Goal: Information Seeking & Learning: Learn about a topic

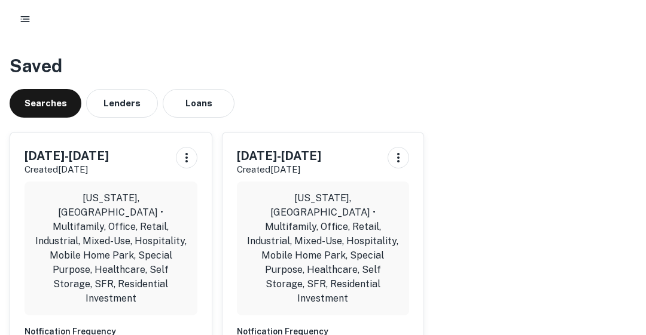
scroll to position [69, 0]
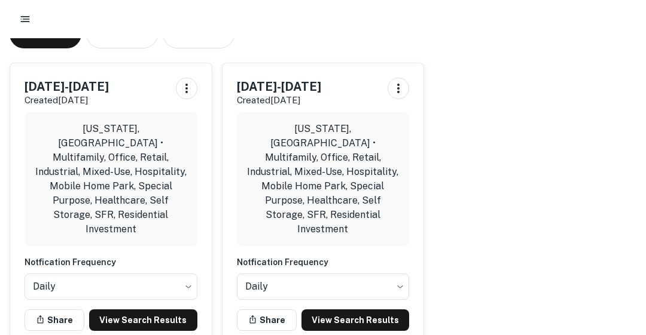
click at [153, 310] on link "View Search Results" at bounding box center [143, 321] width 108 height 22
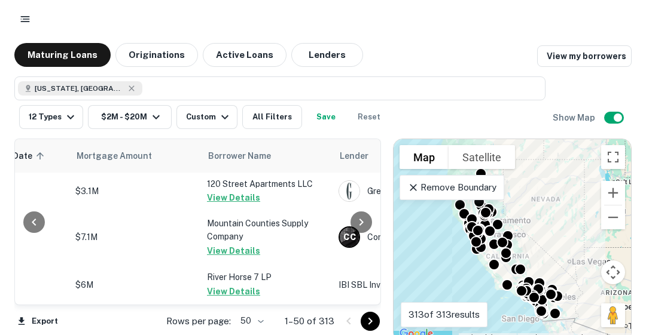
scroll to position [0, 249]
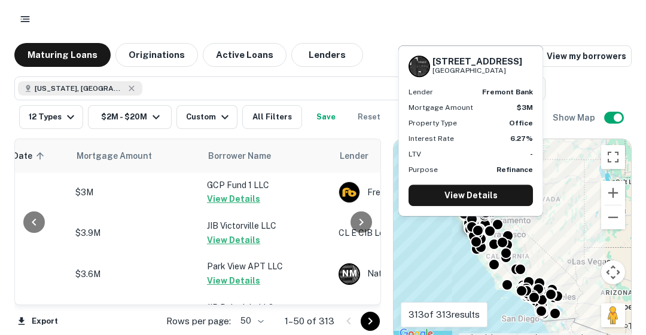
click at [224, 198] on button "View Details" at bounding box center [233, 199] width 53 height 14
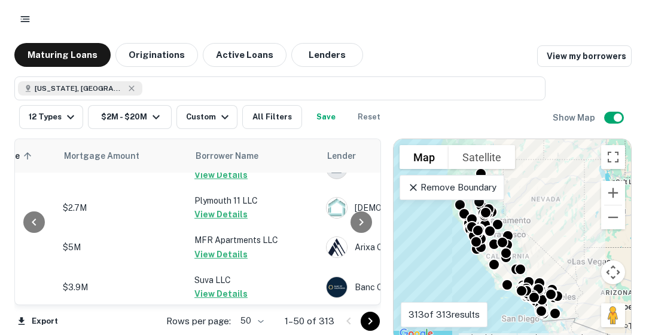
scroll to position [1914, 262]
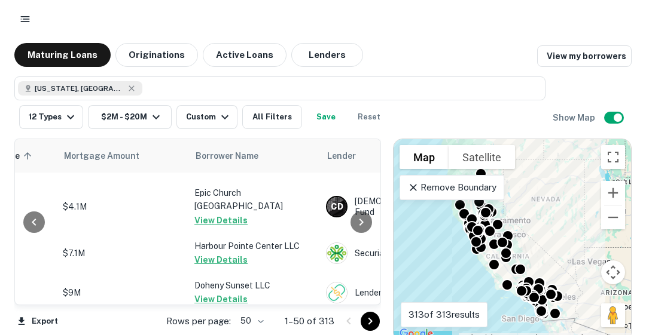
click at [371, 323] on icon "Go to next page" at bounding box center [370, 321] width 14 height 14
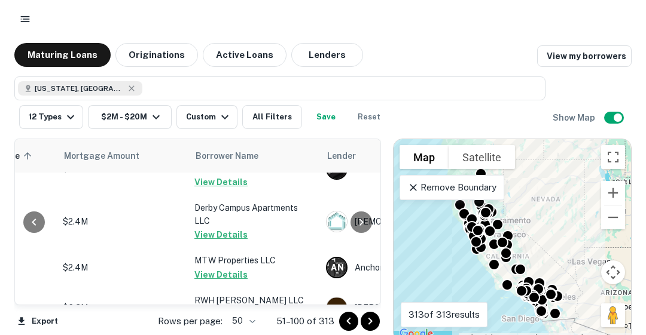
scroll to position [82, 262]
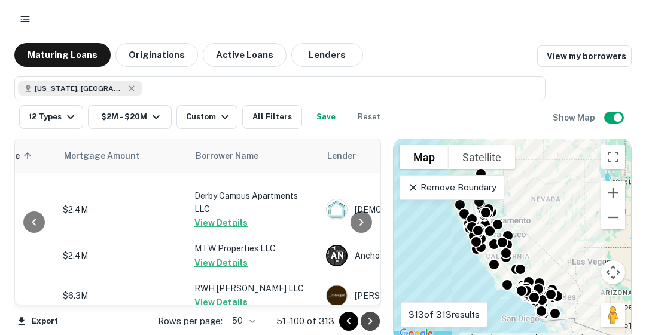
click at [368, 325] on icon "Go to next page" at bounding box center [370, 321] width 14 height 14
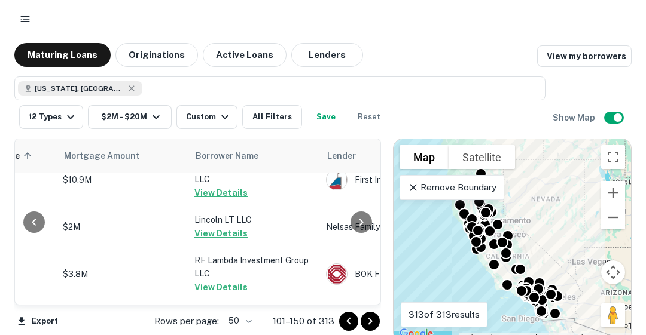
scroll to position [1966, 262]
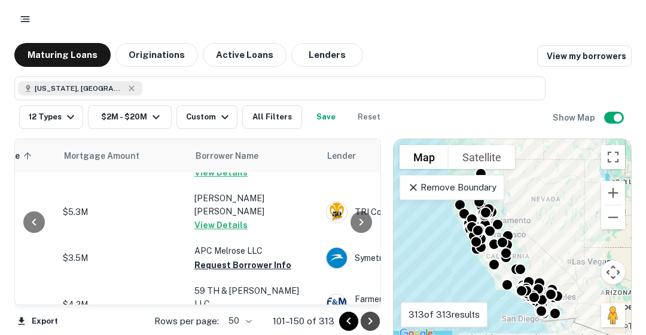
click at [371, 323] on icon "Go to next page" at bounding box center [370, 321] width 14 height 14
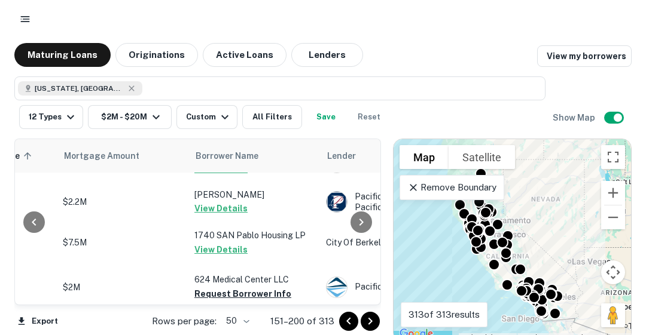
scroll to position [360, 262]
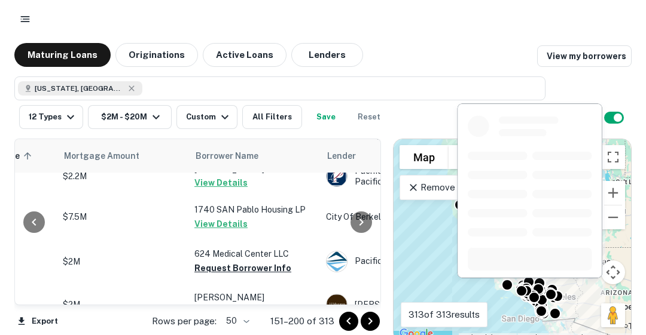
click at [257, 261] on button "Request Borrower Info" at bounding box center [242, 268] width 97 height 14
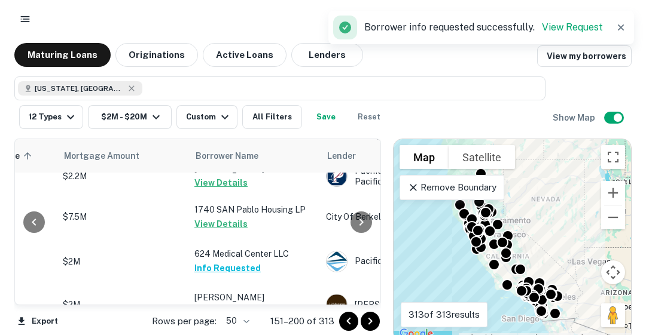
click at [373, 289] on div at bounding box center [361, 222] width 24 height 166
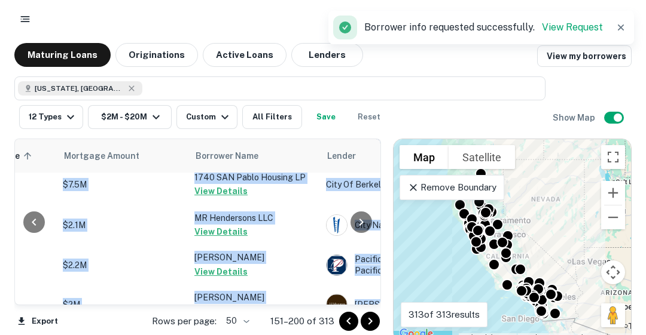
click at [373, 289] on div at bounding box center [361, 222] width 24 height 166
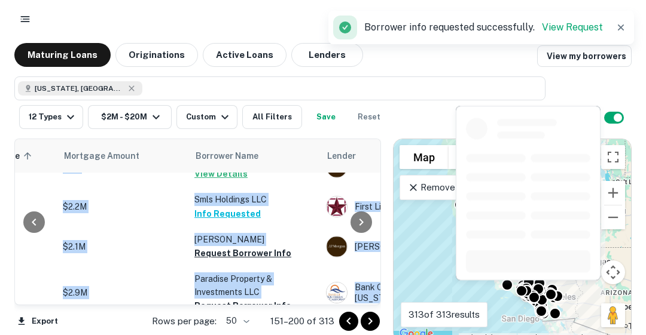
scroll to position [503, 262]
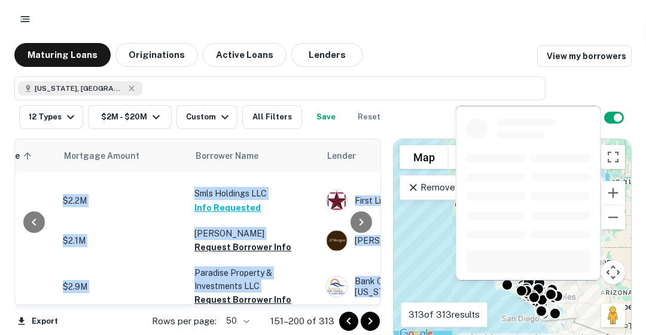
click at [207, 240] on button "Request Borrower Info" at bounding box center [242, 247] width 97 height 14
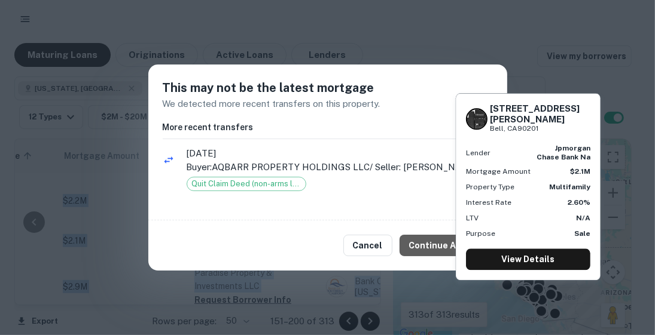
click at [436, 243] on button "Continue Anyway" at bounding box center [445, 246] width 93 height 22
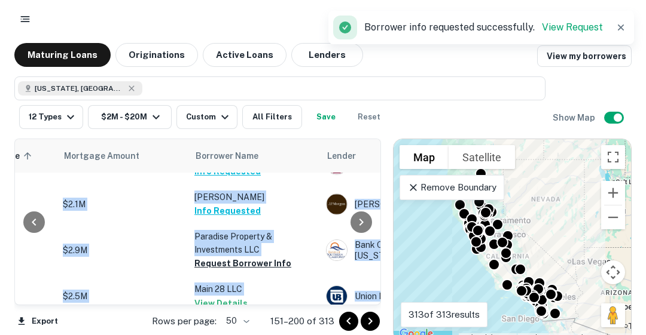
scroll to position [551, 262]
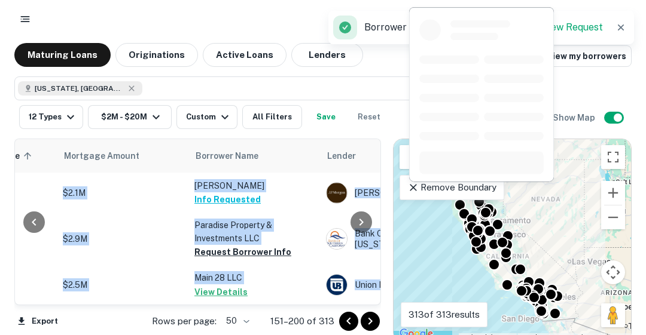
click at [264, 245] on button "Request Borrower Info" at bounding box center [242, 252] width 97 height 14
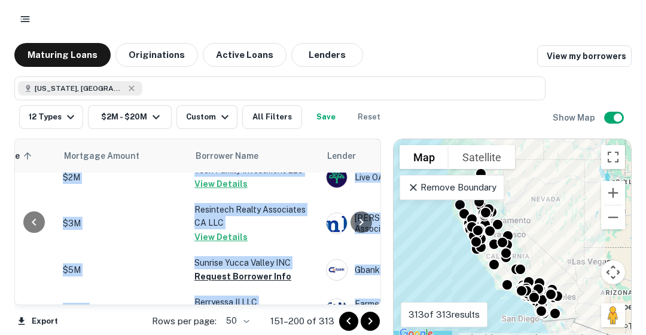
scroll to position [838, 262]
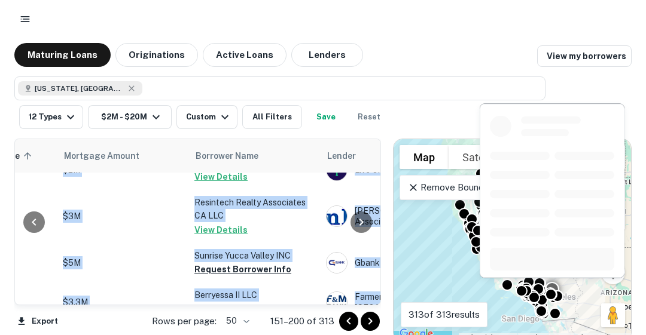
click at [243, 262] on button "Request Borrower Info" at bounding box center [242, 269] width 97 height 14
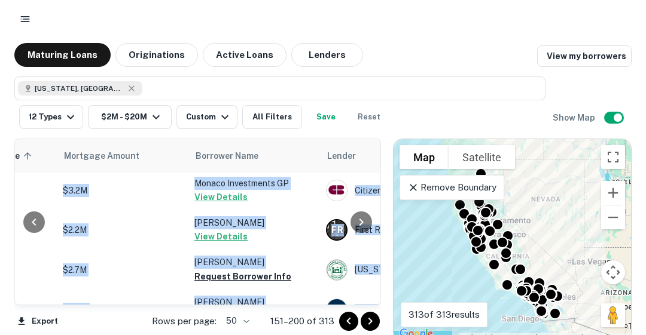
scroll to position [1053, 262]
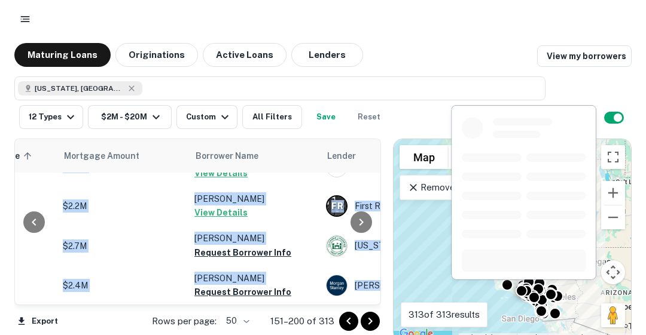
click at [264, 246] on button "Request Borrower Info" at bounding box center [242, 253] width 97 height 14
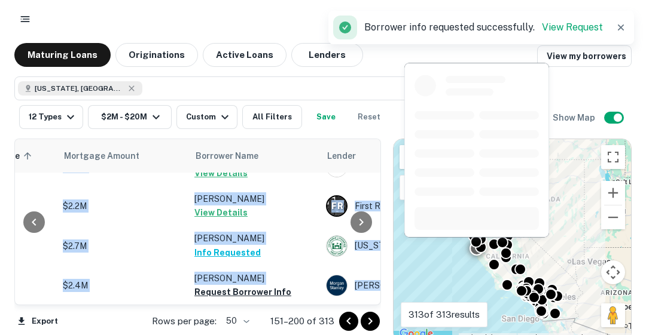
click at [252, 285] on button "Request Borrower Info" at bounding box center [242, 292] width 97 height 14
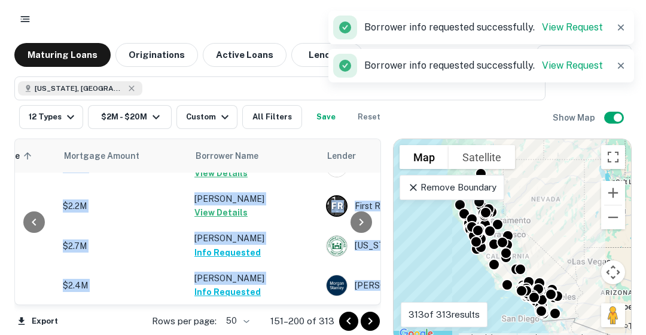
scroll to position [1077, 262]
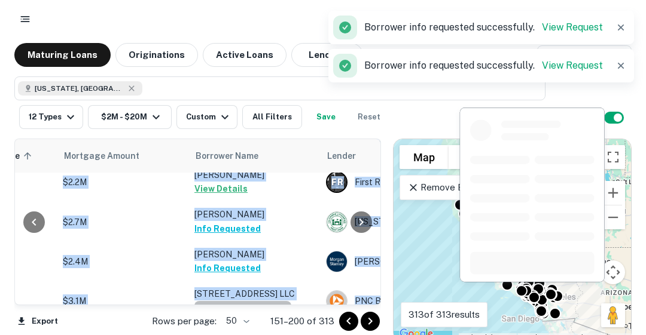
click at [250, 301] on button "Request Borrower Info" at bounding box center [242, 308] width 97 height 14
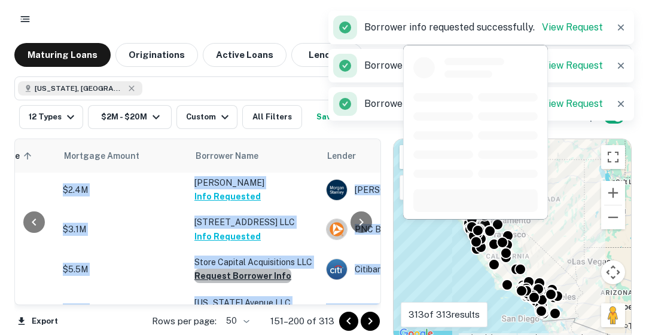
click at [245, 269] on button "Request Borrower Info" at bounding box center [242, 276] width 97 height 14
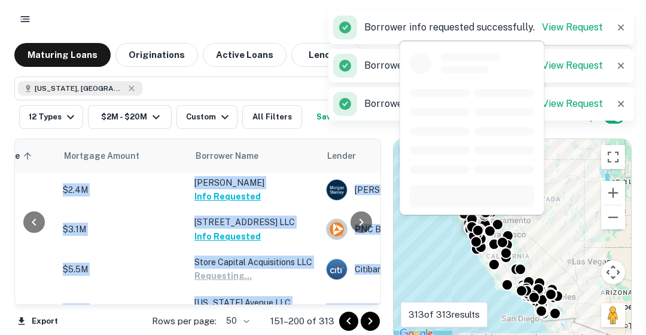
click at [255, 310] on button "Request Borrower Info" at bounding box center [242, 317] width 97 height 14
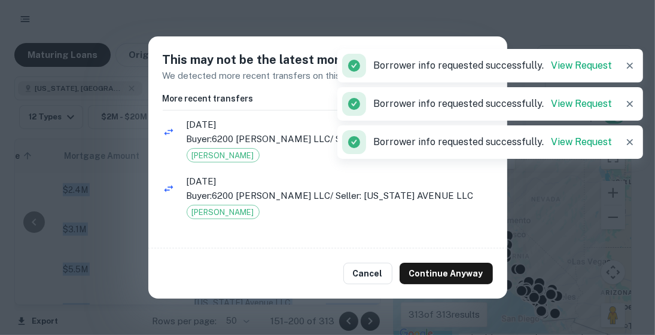
click at [452, 282] on button "Continue Anyway" at bounding box center [445, 274] width 93 height 22
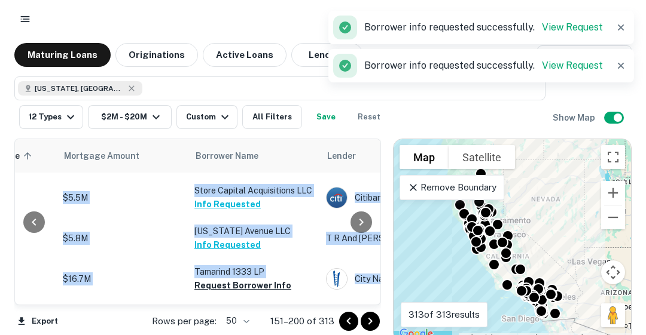
scroll to position [1245, 262]
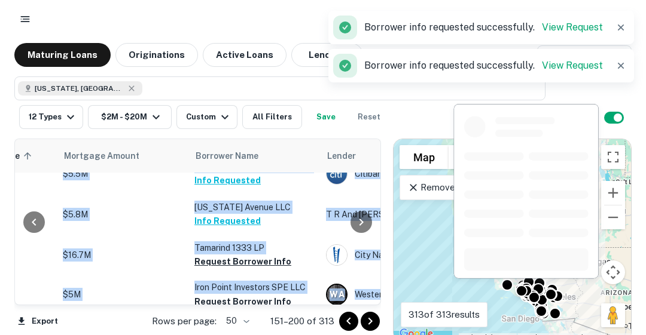
click at [229, 255] on button "Request Borrower Info" at bounding box center [242, 262] width 97 height 14
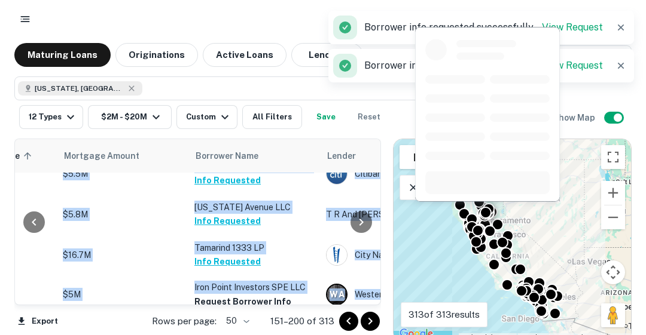
click at [234, 295] on button "Request Borrower Info" at bounding box center [242, 302] width 97 height 14
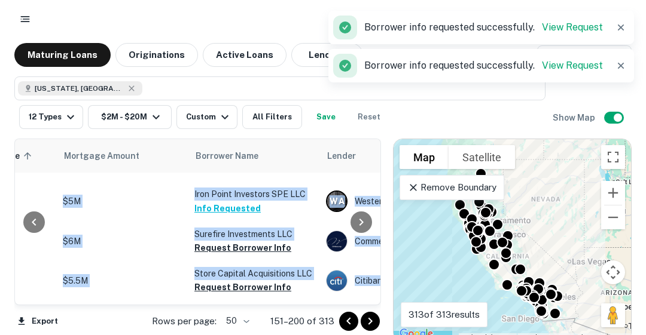
scroll to position [1340, 262]
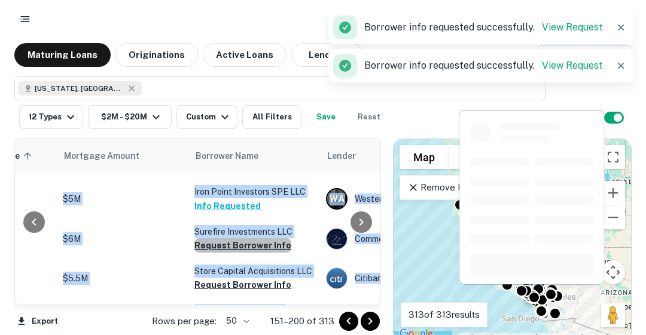
click at [262, 239] on button "Request Borrower Info" at bounding box center [242, 246] width 97 height 14
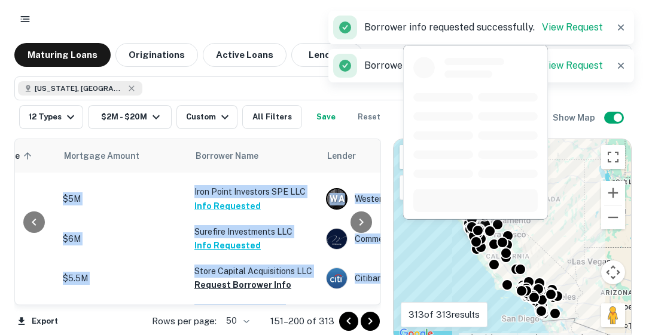
click at [227, 278] on button "Request Borrower Info" at bounding box center [242, 285] width 97 height 14
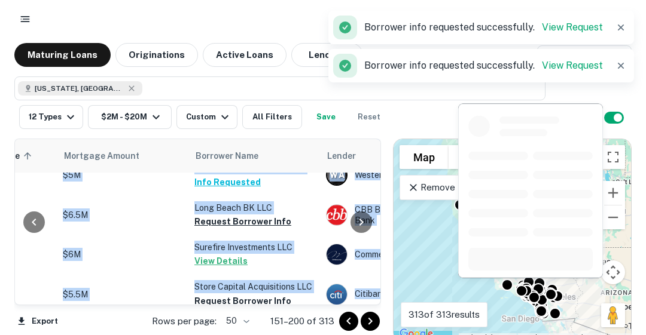
scroll to position [1436, 262]
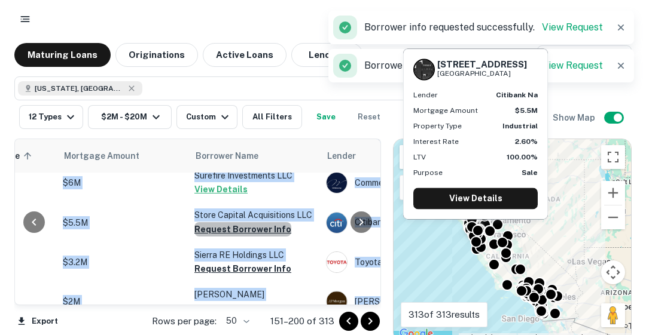
click at [258, 222] on button "Request Borrower Info" at bounding box center [242, 229] width 97 height 14
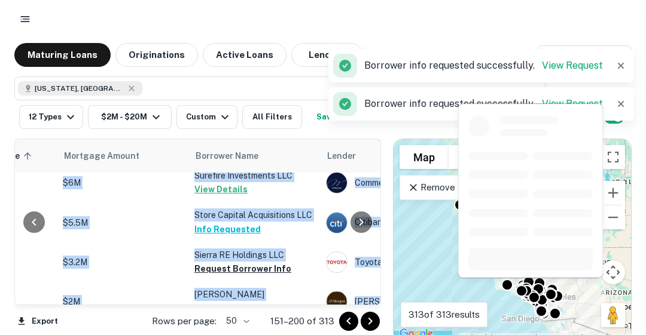
click at [245, 262] on button "Request Borrower Info" at bounding box center [242, 269] width 97 height 14
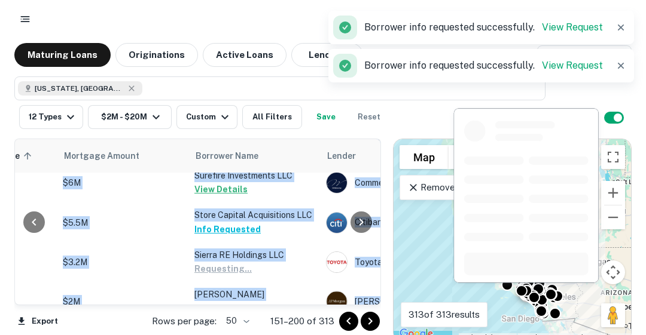
click at [245, 302] on button "Request Borrower Info" at bounding box center [242, 309] width 97 height 14
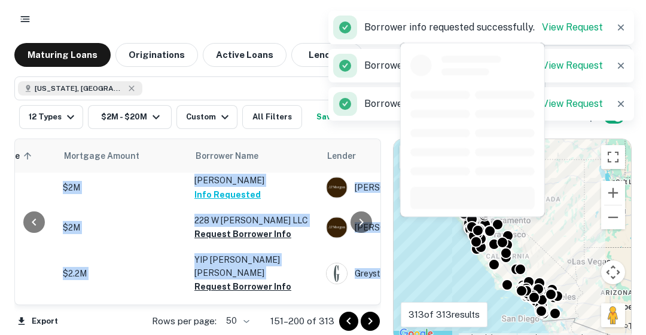
scroll to position [1555, 262]
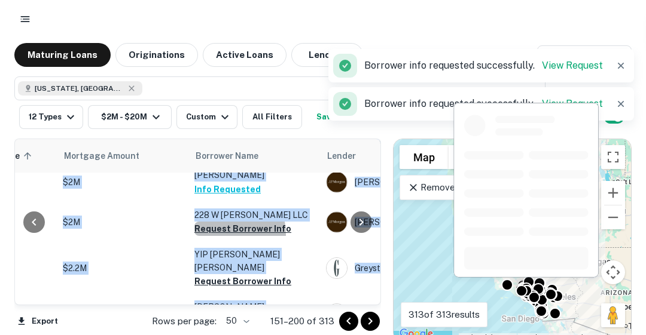
click at [212, 222] on button "Request Borrower Info" at bounding box center [242, 229] width 97 height 14
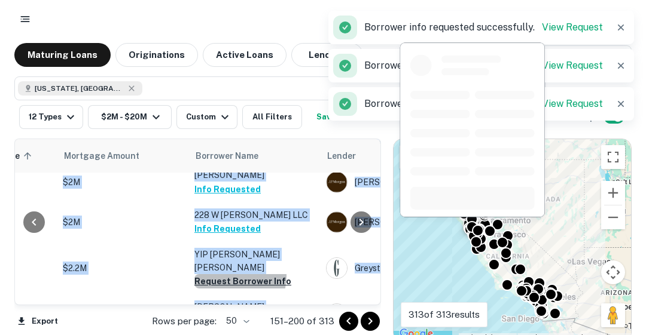
click at [223, 274] on button "Request Borrower Info" at bounding box center [242, 281] width 97 height 14
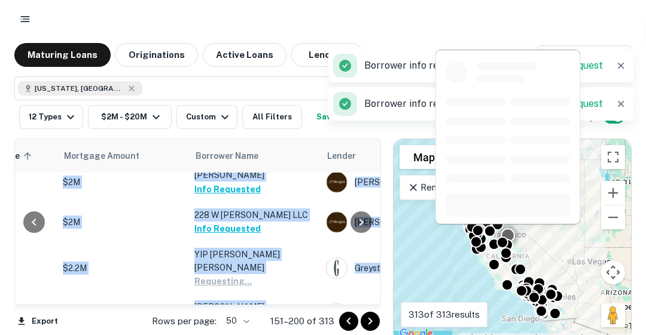
click at [253, 314] on button "Request Borrower Info" at bounding box center [242, 321] width 97 height 14
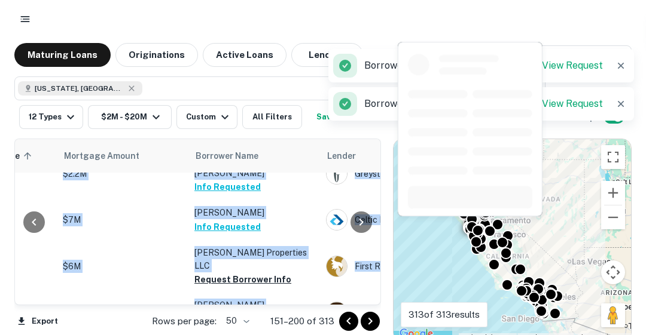
scroll to position [1651, 262]
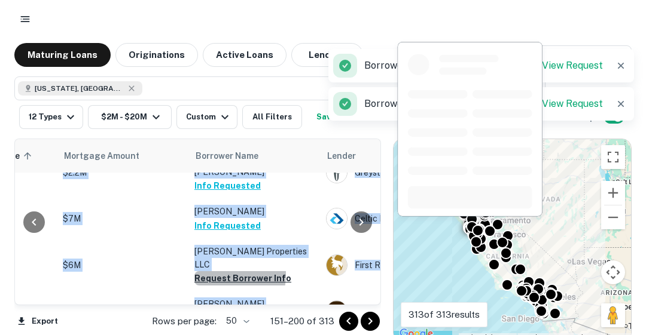
click at [209, 271] on button "Request Borrower Info" at bounding box center [242, 278] width 97 height 14
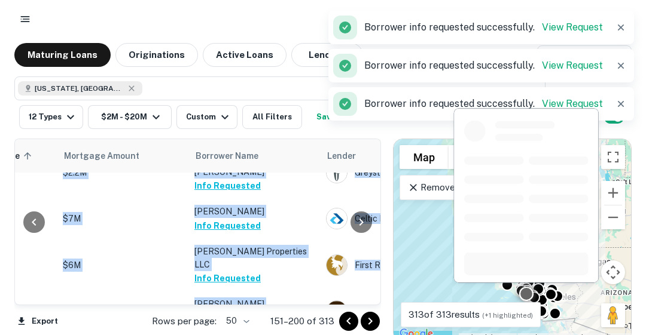
click at [226, 311] on button "Request Borrower Info" at bounding box center [242, 318] width 97 height 14
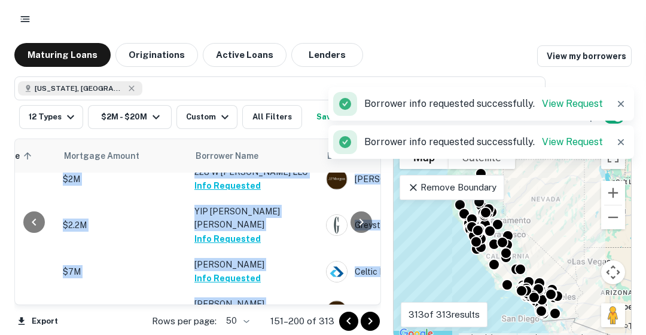
click at [373, 290] on div at bounding box center [361, 222] width 24 height 166
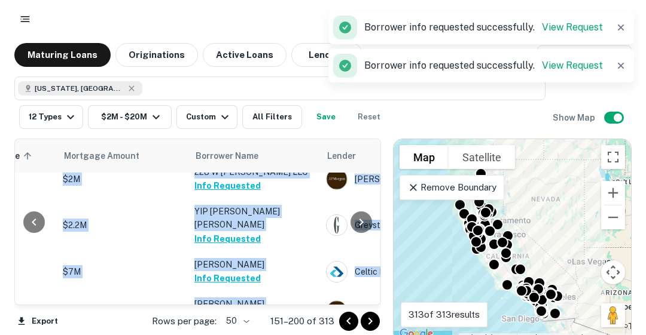
click at [373, 290] on div at bounding box center [361, 222] width 24 height 166
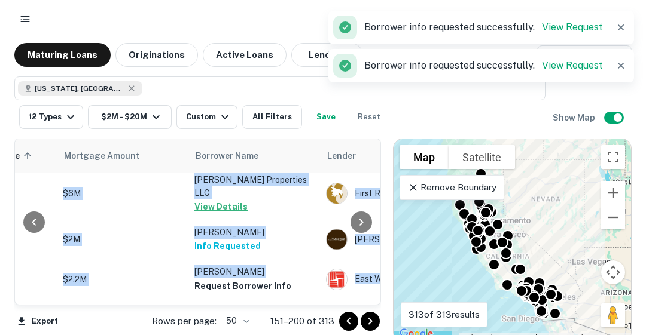
scroll to position [1747, 262]
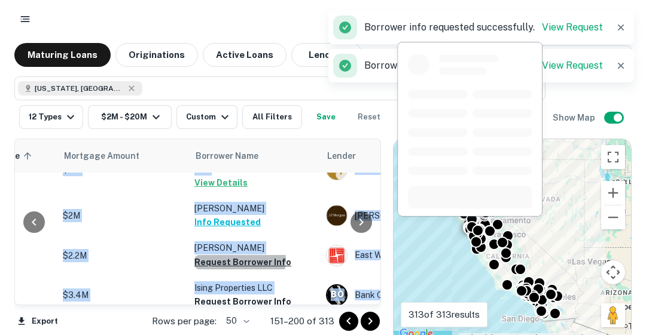
click at [239, 255] on button "Request Borrower Info" at bounding box center [242, 262] width 97 height 14
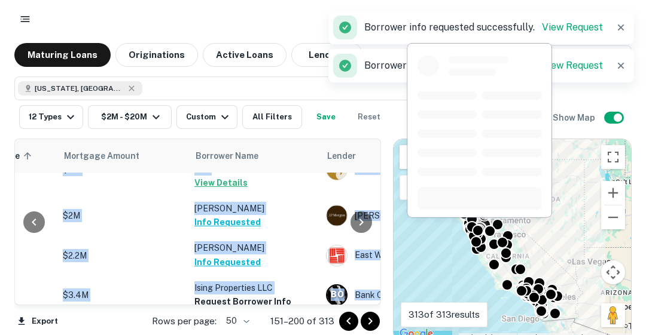
click at [230, 295] on button "Request Borrower Info" at bounding box center [242, 302] width 97 height 14
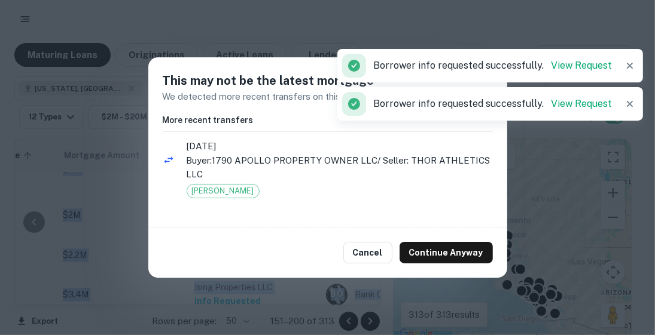
click at [429, 258] on button "Continue Anyway" at bounding box center [445, 253] width 93 height 22
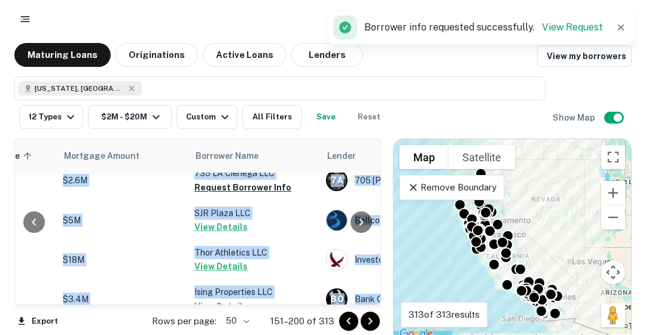
scroll to position [1921, 262]
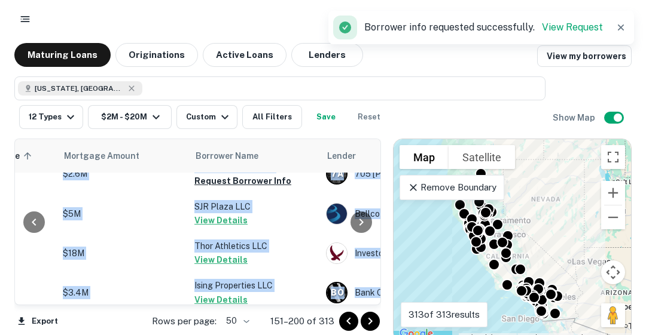
click at [375, 320] on icon "Go to next page" at bounding box center [370, 321] width 14 height 14
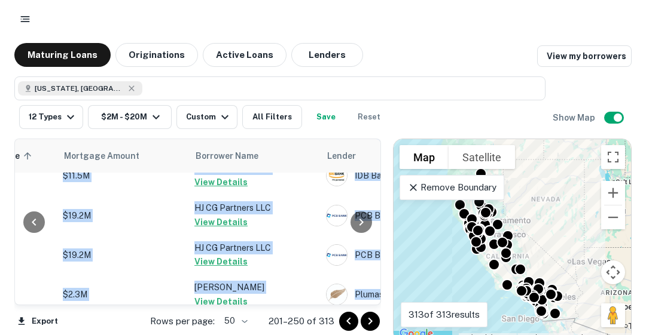
scroll to position [1925, 262]
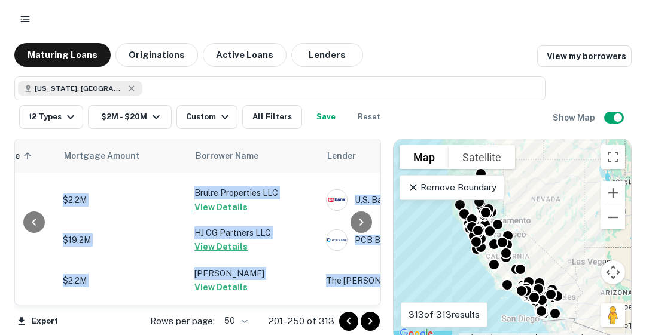
click at [368, 323] on icon "Go to next page" at bounding box center [370, 321] width 14 height 14
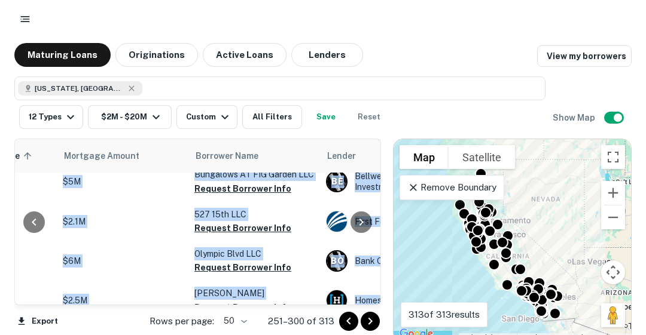
scroll to position [0, 262]
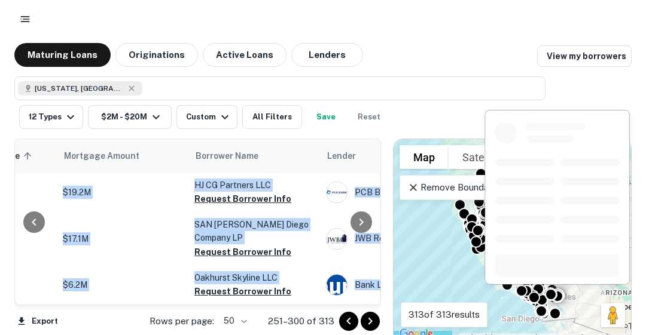
click at [261, 198] on button "Request Borrower Info" at bounding box center [242, 199] width 97 height 14
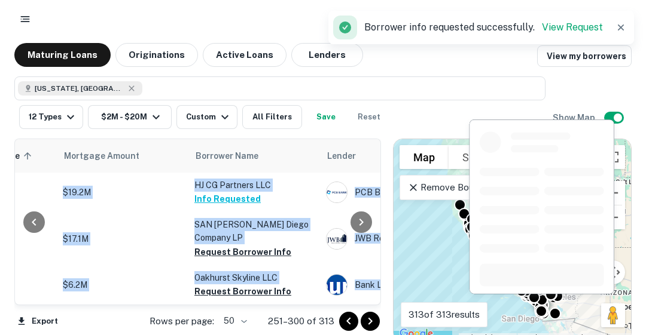
click at [241, 245] on button "Request Borrower Info" at bounding box center [242, 252] width 97 height 14
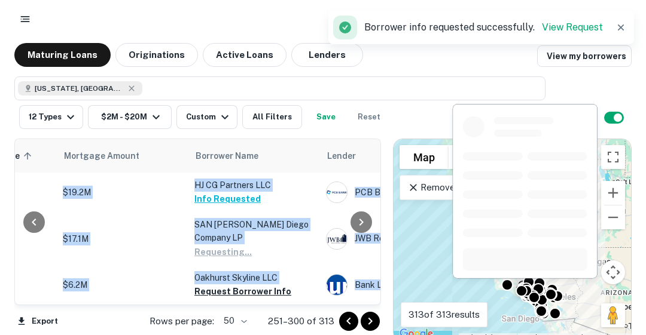
click at [237, 271] on p "Oakhurst Skyline LLC" at bounding box center [254, 277] width 120 height 13
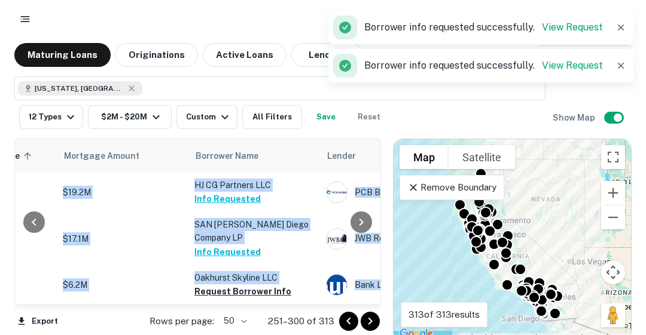
drag, startPoint x: 238, startPoint y: 278, endPoint x: 377, endPoint y: 284, distance: 138.8
click at [238, 285] on button "Request Borrower Info" at bounding box center [242, 292] width 97 height 14
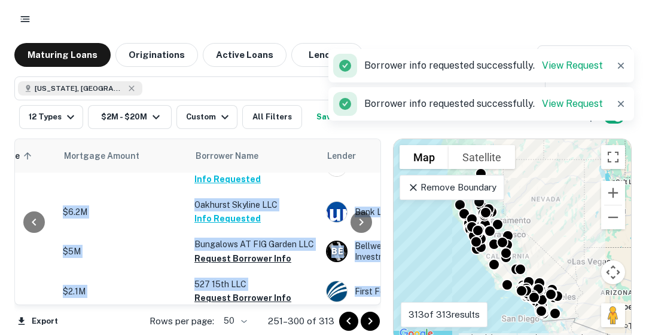
scroll to position [96, 262]
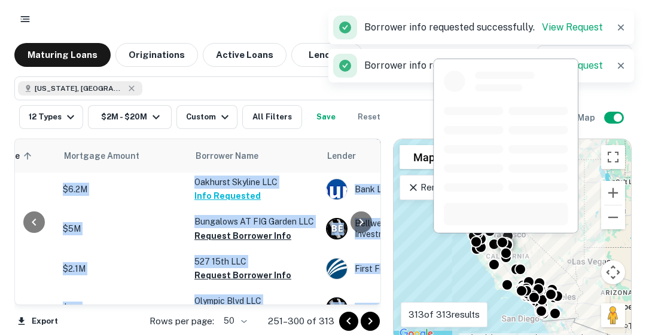
click at [214, 215] on p "Bungalows AT FIG Garden LLC" at bounding box center [254, 221] width 120 height 13
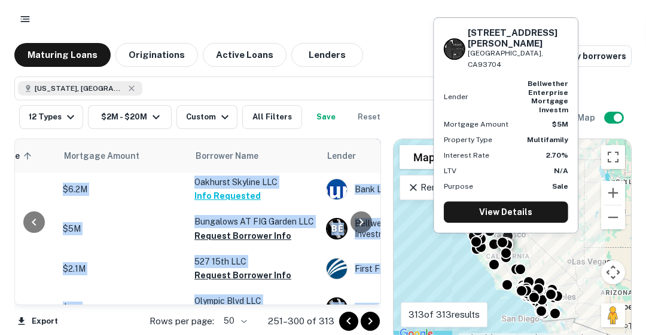
click at [230, 229] on button "Request Borrower Info" at bounding box center [242, 236] width 97 height 14
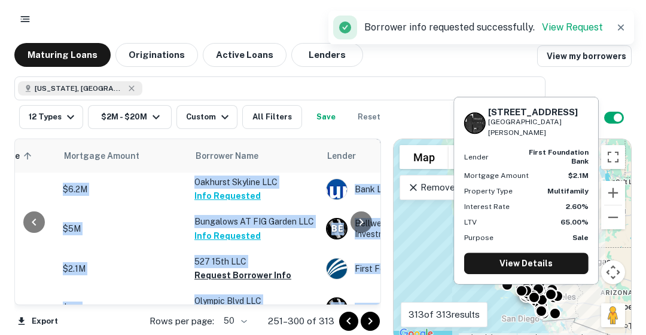
click at [246, 269] on button "Request Borrower Info" at bounding box center [242, 275] width 97 height 14
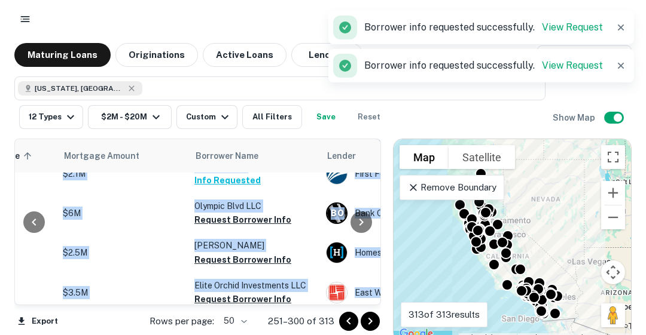
scroll to position [191, 262]
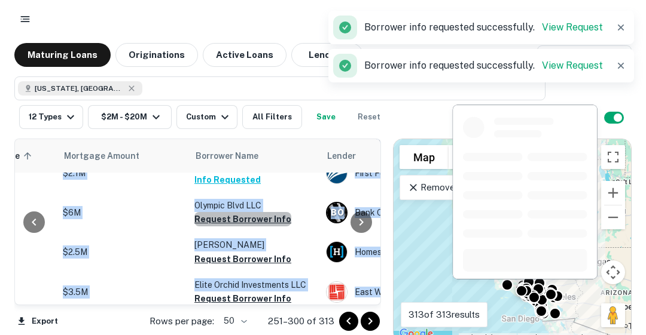
click at [253, 212] on button "Request Borrower Info" at bounding box center [242, 219] width 97 height 14
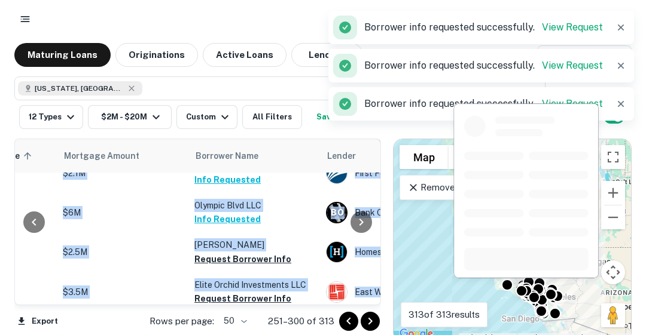
click at [241, 252] on button "Request Borrower Info" at bounding box center [242, 259] width 97 height 14
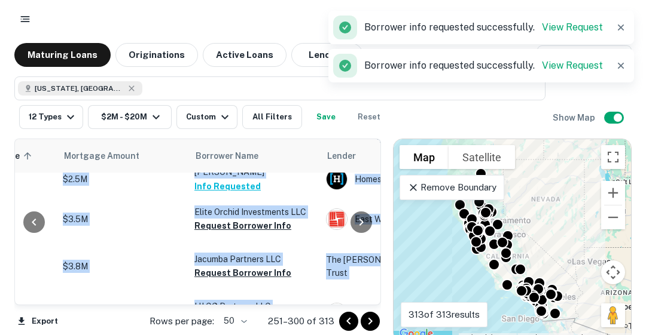
scroll to position [287, 262]
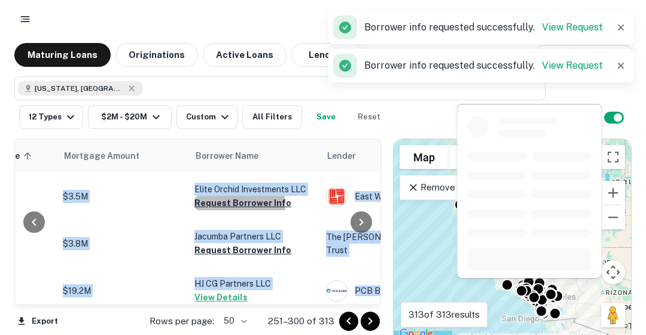
click at [209, 197] on button "Request Borrower Info" at bounding box center [242, 203] width 97 height 14
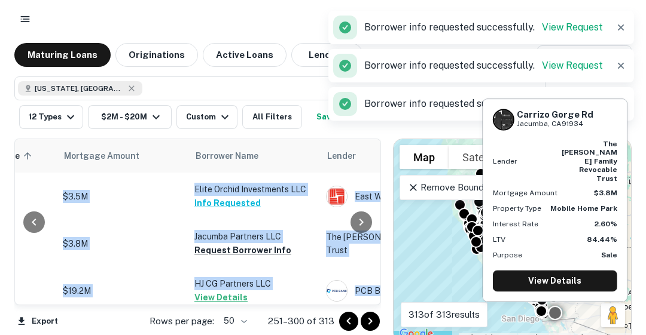
click at [215, 243] on button "Request Borrower Info" at bounding box center [242, 250] width 97 height 14
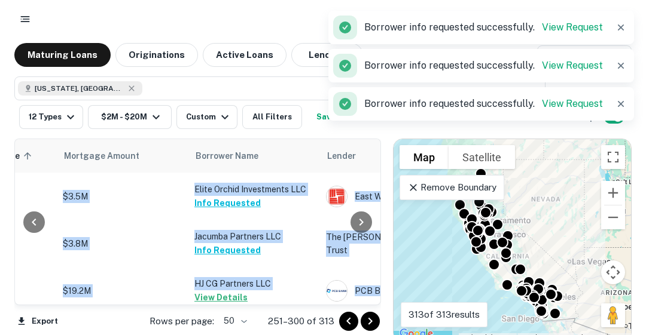
click at [373, 291] on div at bounding box center [361, 222] width 24 height 166
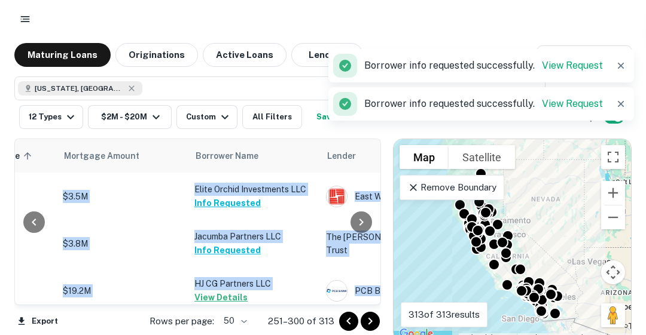
click at [373, 291] on div at bounding box center [361, 222] width 24 height 166
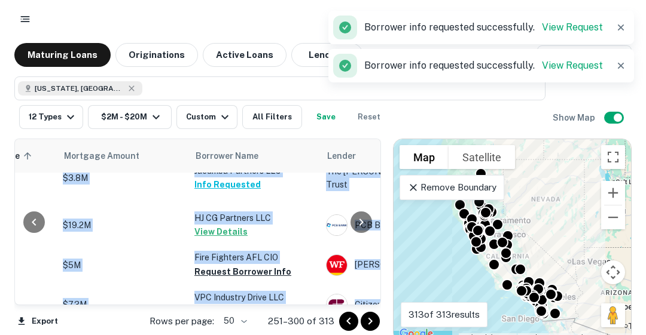
scroll to position [359, 262]
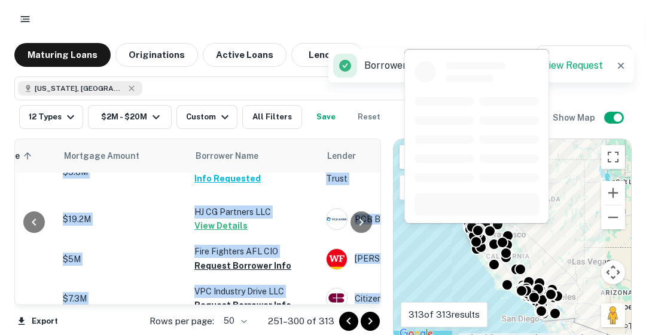
click at [231, 259] on button "Request Borrower Info" at bounding box center [242, 266] width 97 height 14
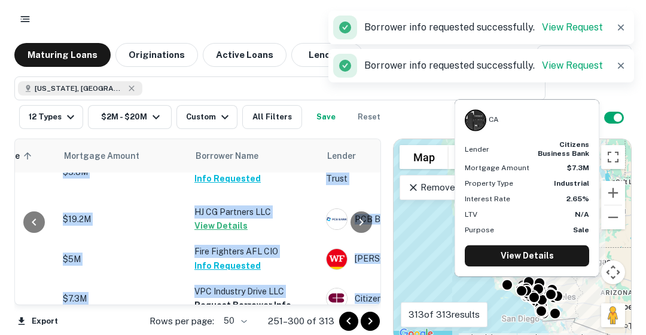
click at [247, 298] on button "Request Borrower Info" at bounding box center [242, 305] width 97 height 14
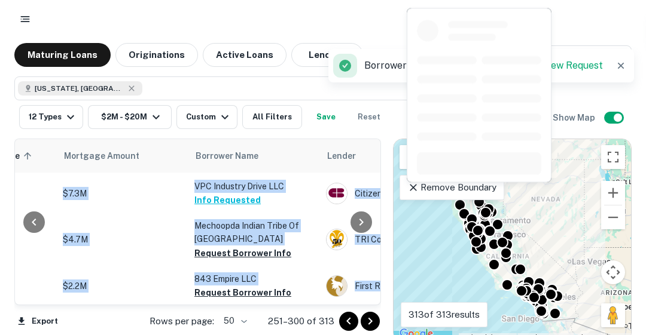
scroll to position [478, 262]
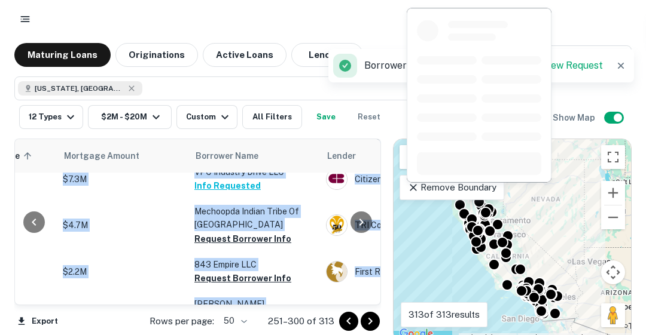
click at [268, 232] on button "Request Borrower Info" at bounding box center [242, 239] width 97 height 14
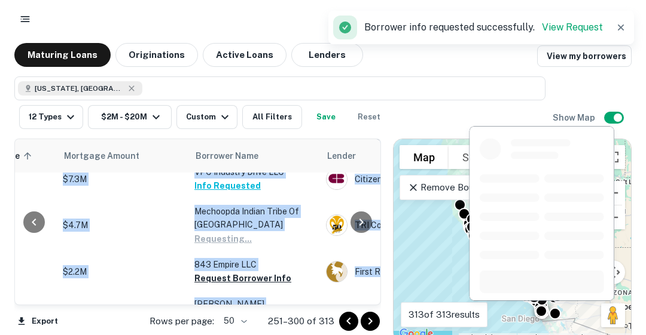
click at [236, 271] on button "Request Borrower Info" at bounding box center [242, 278] width 97 height 14
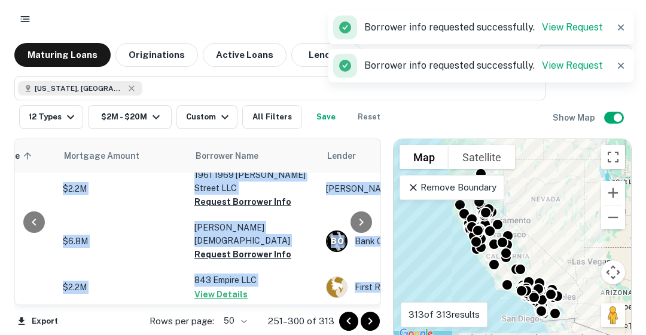
scroll to position [574, 262]
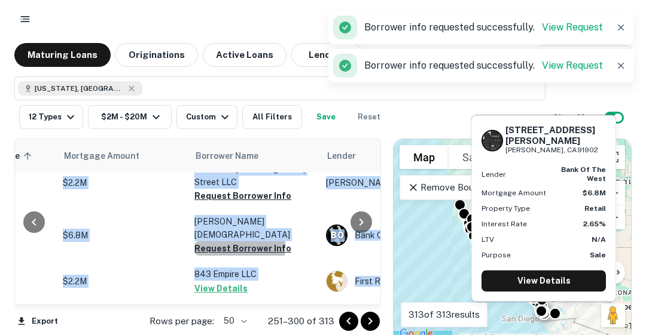
click at [201, 242] on button "Request Borrower Info" at bounding box center [242, 249] width 97 height 14
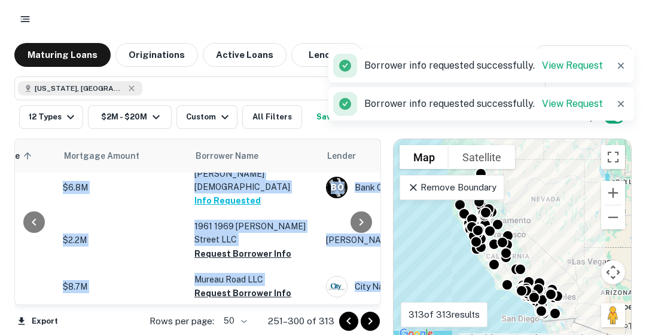
scroll to position [619, 262]
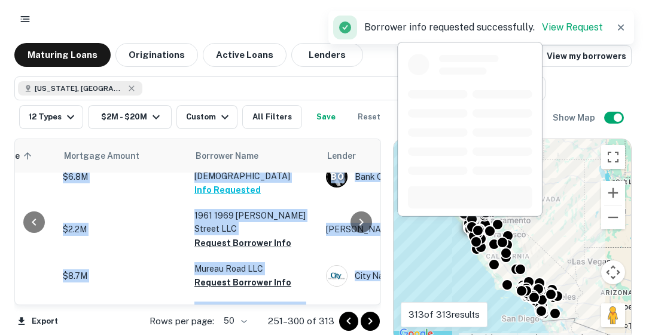
click at [229, 236] on button "Request Borrower Info" at bounding box center [242, 243] width 97 height 14
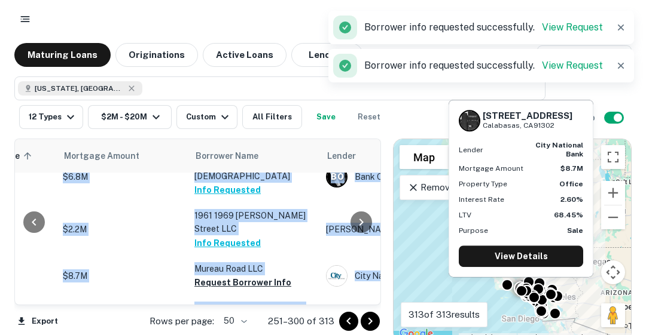
click at [242, 276] on button "Request Borrower Info" at bounding box center [242, 283] width 97 height 14
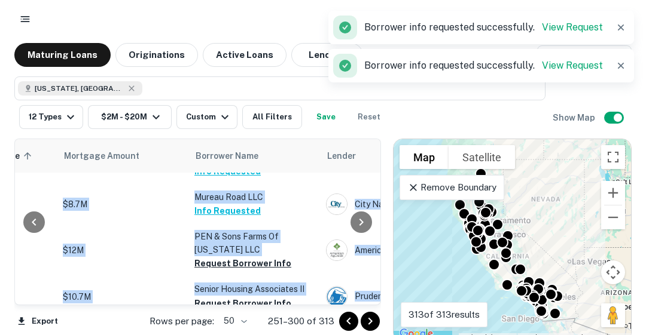
scroll to position [715, 262]
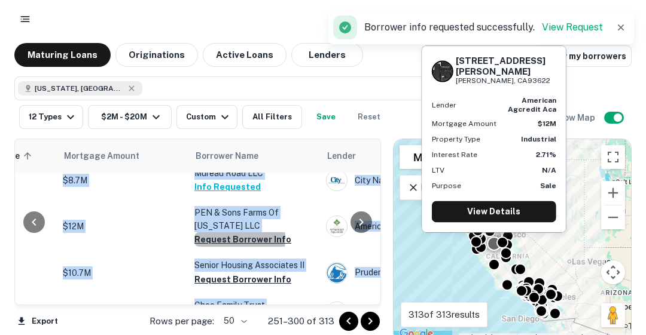
click at [228, 233] on button "Request Borrower Info" at bounding box center [242, 240] width 97 height 14
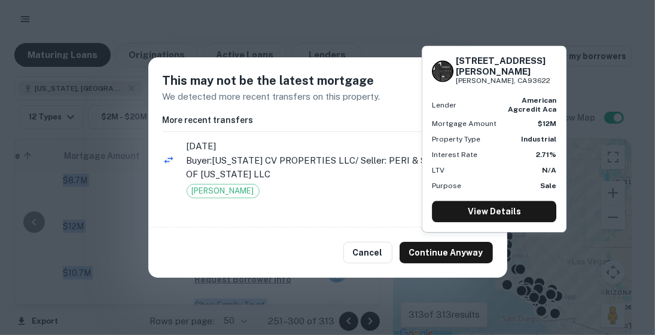
click at [440, 256] on button "Continue Anyway" at bounding box center [445, 253] width 93 height 22
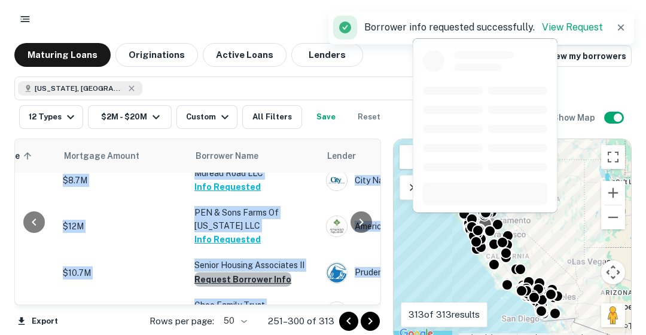
click at [258, 273] on button "Request Borrower Info" at bounding box center [242, 280] width 97 height 14
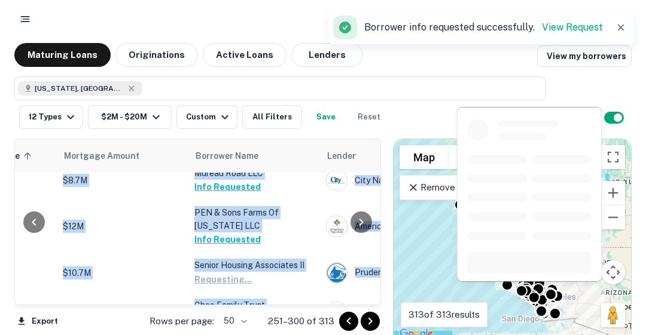
click at [254, 312] on button "Request Borrower Info" at bounding box center [242, 319] width 97 height 14
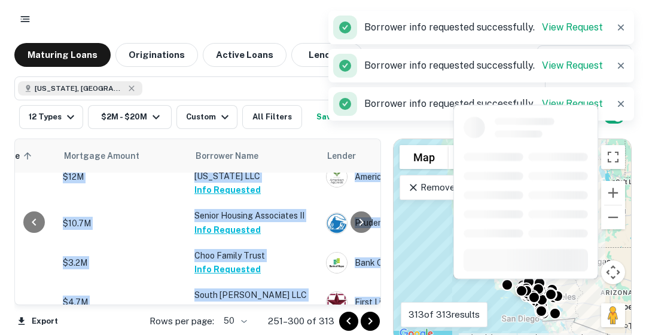
scroll to position [835, 262]
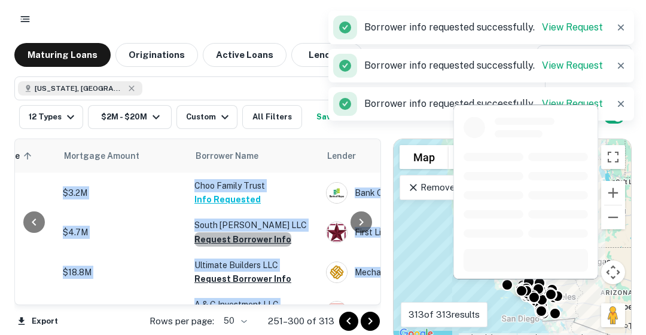
click at [243, 233] on button "Request Borrower Info" at bounding box center [242, 240] width 97 height 14
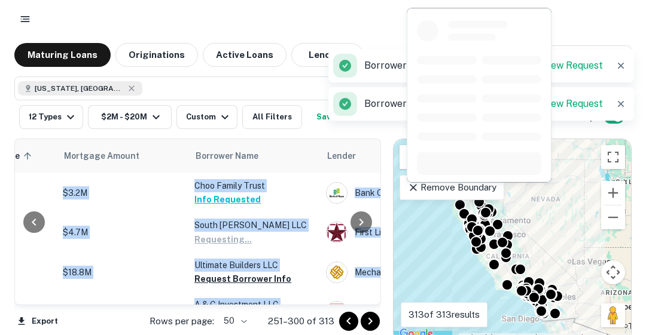
click at [239, 272] on button "Request Borrower Info" at bounding box center [242, 279] width 97 height 14
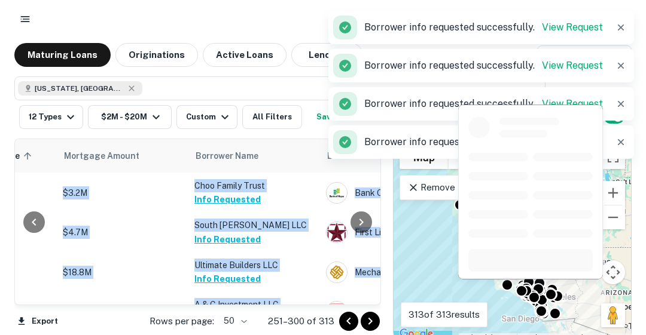
click at [243, 311] on button "Request Borrower Info" at bounding box center [242, 318] width 97 height 14
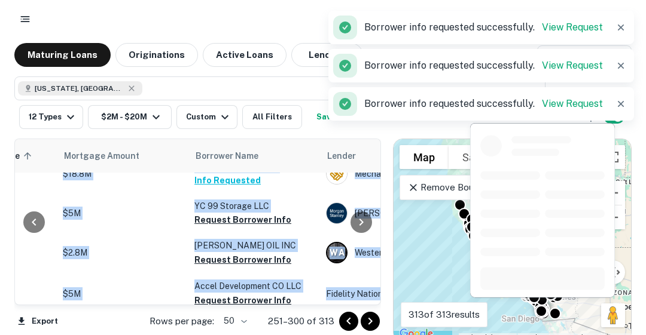
scroll to position [954, 262]
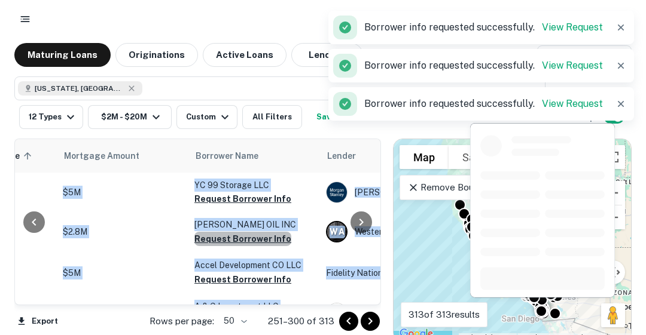
click at [248, 232] on button "Request Borrower Info" at bounding box center [242, 239] width 97 height 14
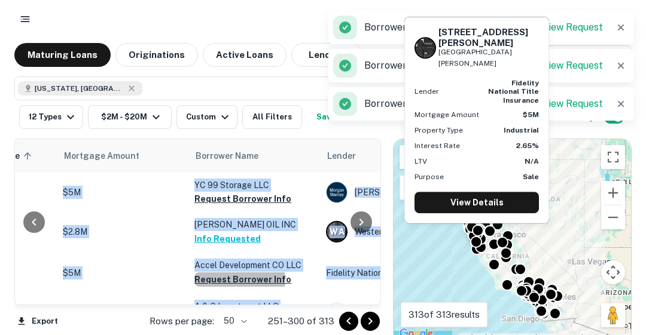
click at [236, 273] on button "Request Borrower Info" at bounding box center [242, 280] width 97 height 14
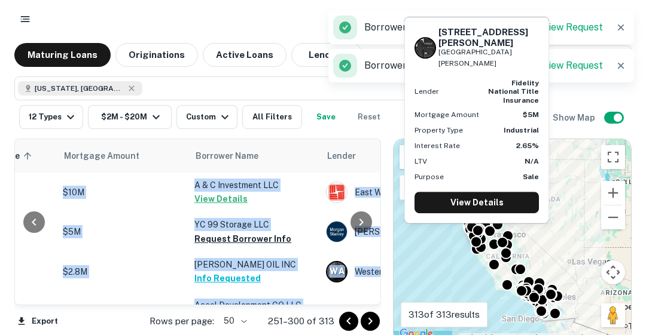
click at [248, 312] on button "Request Borrower Info" at bounding box center [242, 319] width 97 height 14
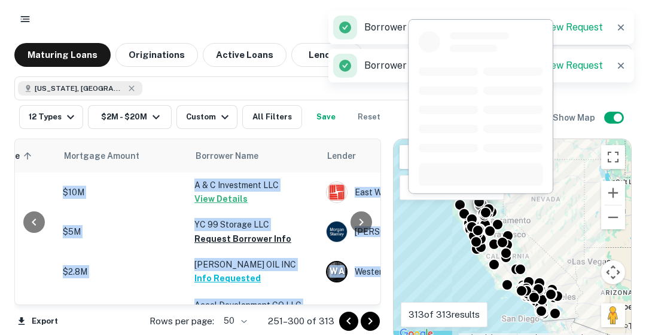
click at [228, 218] on p "YC 99 Storage LLC" at bounding box center [254, 224] width 120 height 13
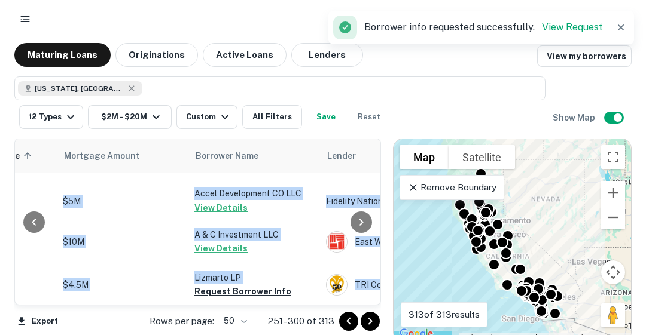
scroll to position [1050, 262]
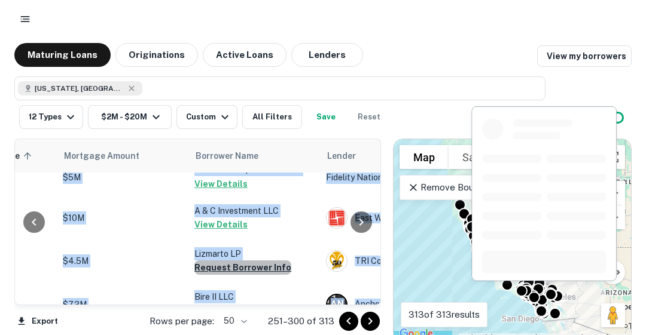
click at [246, 261] on button "Request Borrower Info" at bounding box center [242, 268] width 97 height 14
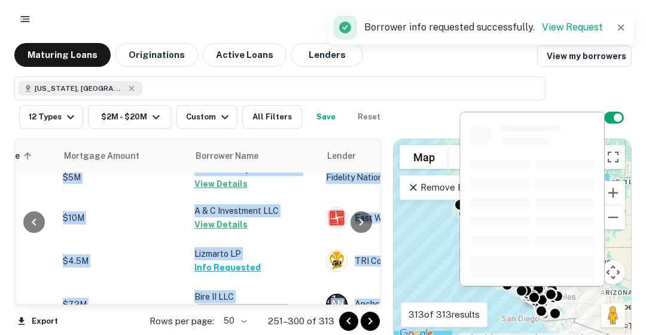
click at [243, 304] on button "Request Borrower Info" at bounding box center [242, 311] width 97 height 14
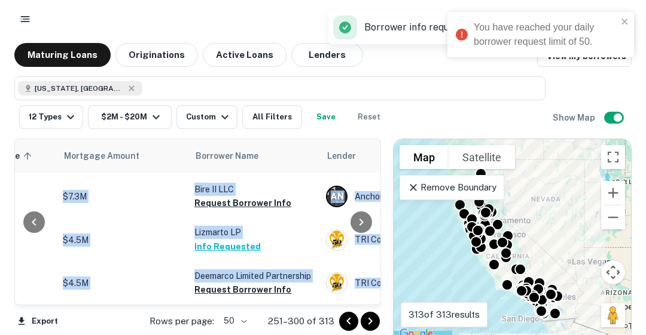
scroll to position [1121, 262]
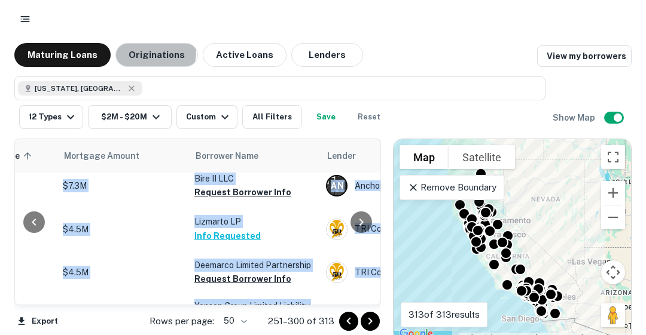
click at [140, 51] on button "Originations" at bounding box center [156, 55] width 82 height 24
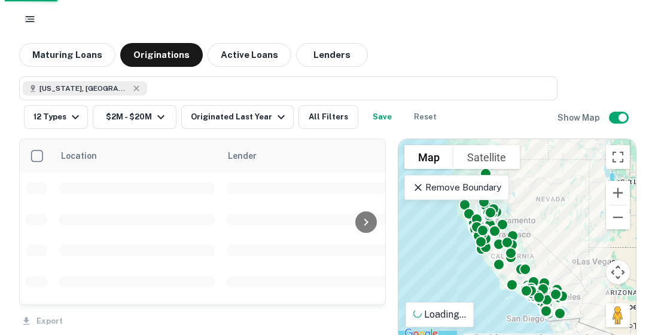
scroll to position [1121, 0]
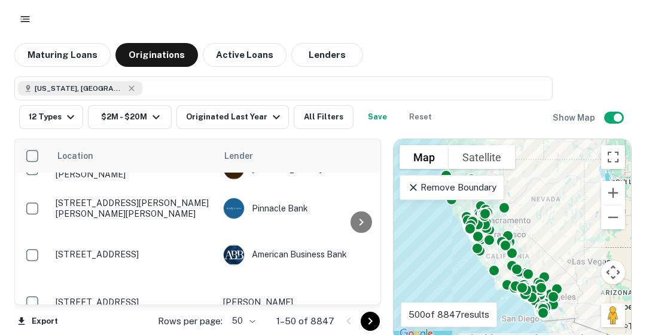
click at [308, 118] on button "All Filters" at bounding box center [324, 117] width 60 height 24
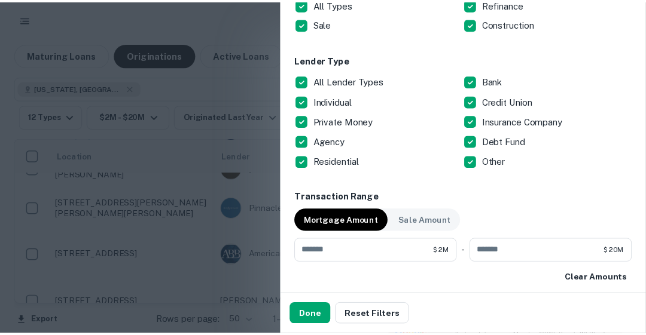
scroll to position [457, 0]
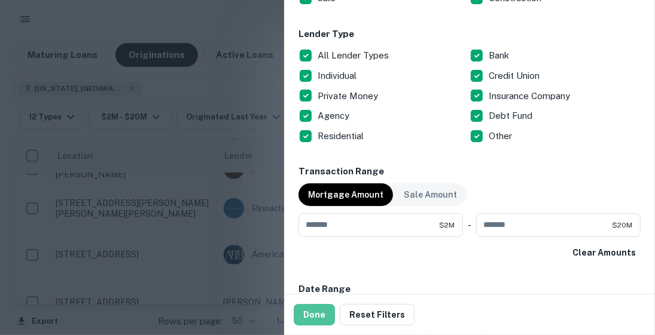
click at [309, 311] on button "Done" at bounding box center [314, 315] width 41 height 22
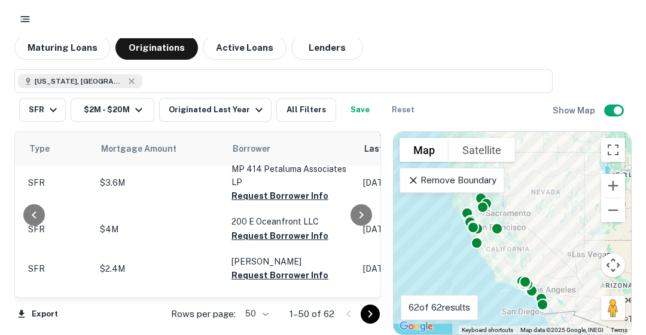
scroll to position [0, 505]
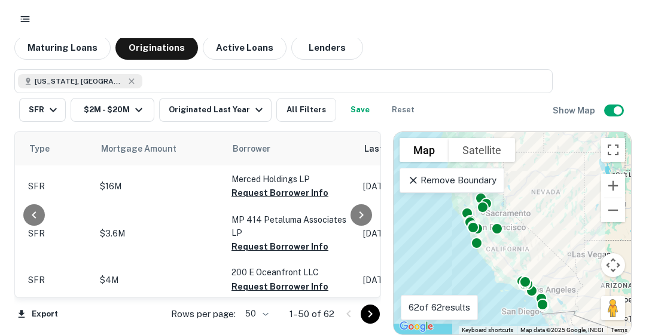
click at [126, 149] on span "Mortgage Amount" at bounding box center [146, 149] width 91 height 14
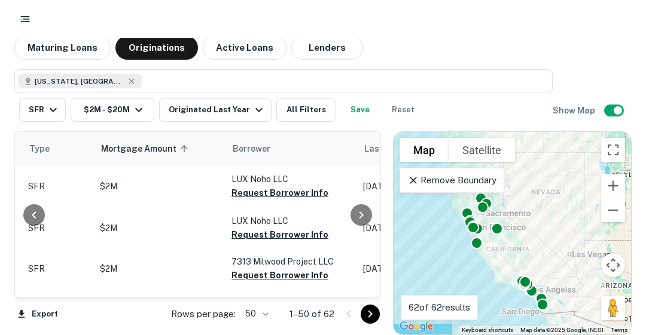
click at [253, 115] on icon "button" at bounding box center [259, 110] width 14 height 14
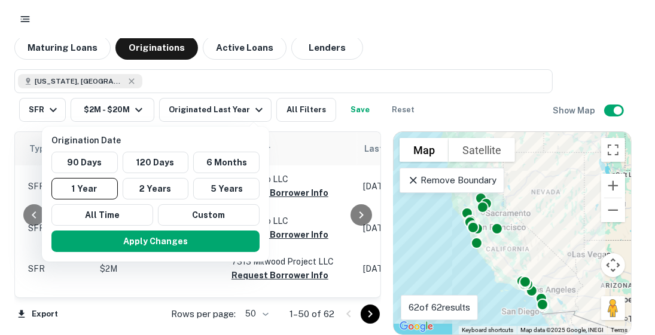
click at [166, 190] on button "2 Years" at bounding box center [156, 189] width 66 height 22
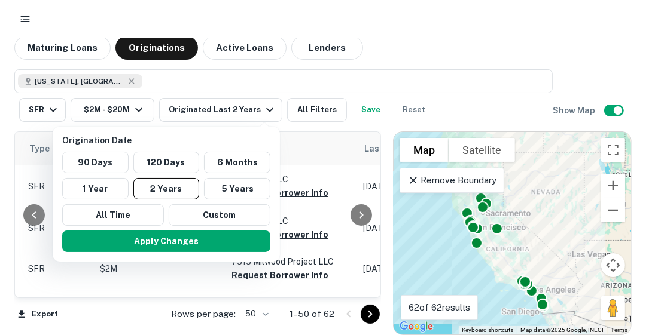
click at [304, 106] on div at bounding box center [327, 167] width 655 height 335
click at [307, 112] on div at bounding box center [327, 167] width 655 height 335
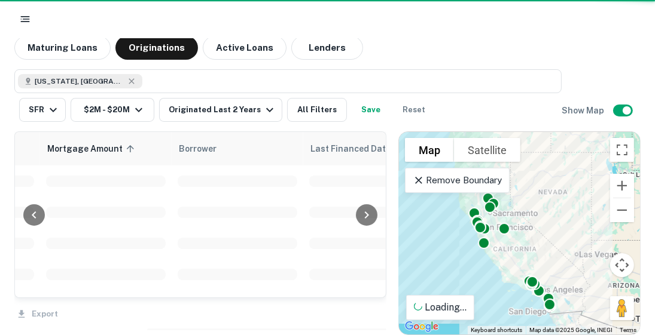
click at [307, 112] on div at bounding box center [327, 167] width 655 height 335
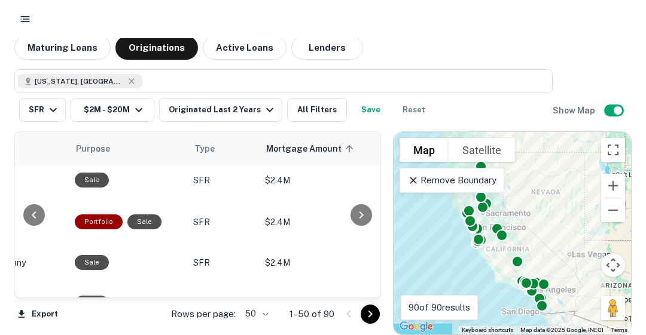
scroll to position [533, 340]
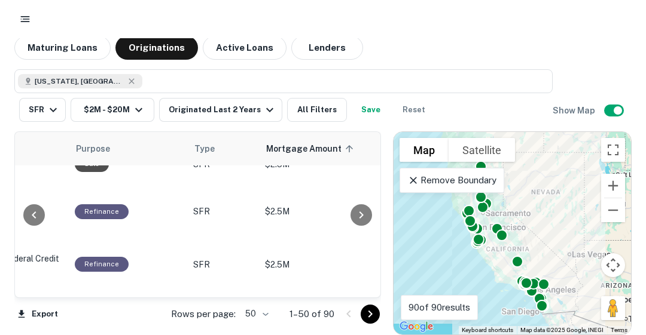
click at [304, 143] on span "Mortgage Amount sorted ascending" at bounding box center [311, 149] width 91 height 14
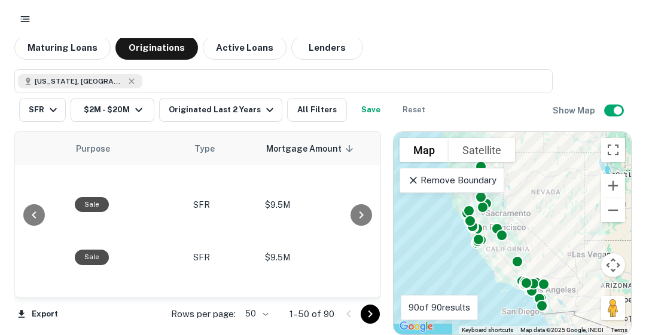
scroll to position [1878, 340]
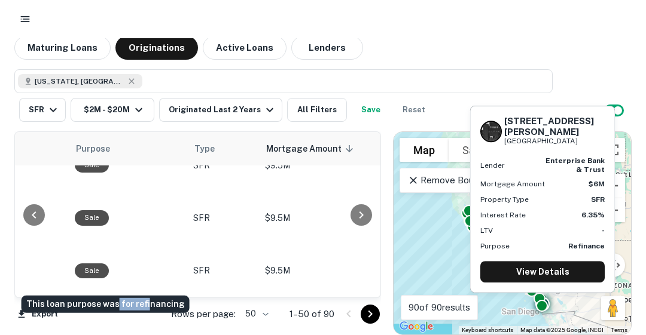
drag, startPoint x: 114, startPoint y: 286, endPoint x: 140, endPoint y: 293, distance: 27.3
click at [140, 293] on div "This loan purpose was for refinancing" at bounding box center [105, 301] width 170 height 27
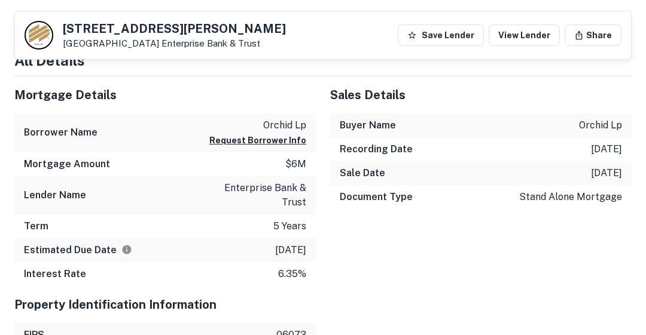
scroll to position [986, 0]
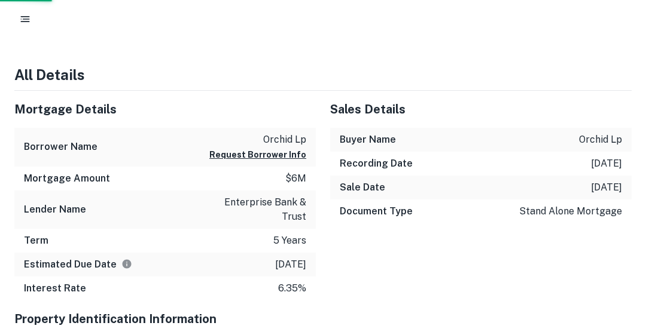
scroll to position [7, 0]
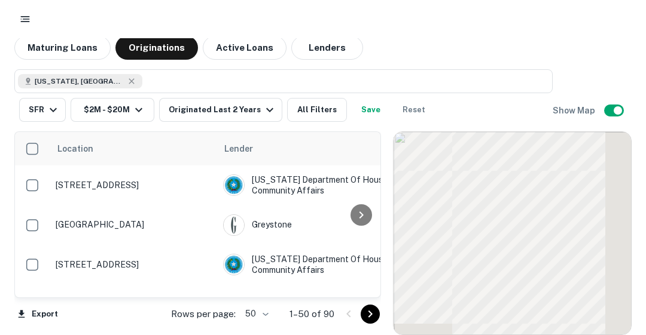
scroll to position [1878, 0]
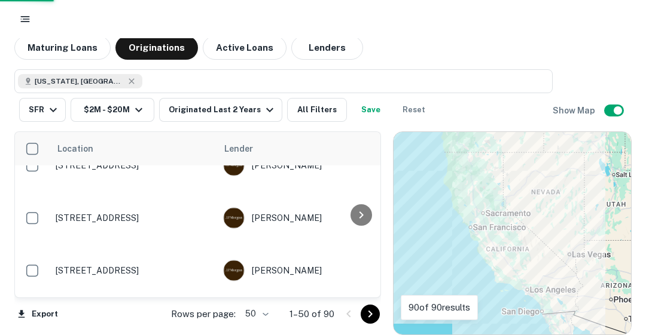
drag, startPoint x: 316, startPoint y: 57, endPoint x: 438, endPoint y: 64, distance: 122.2
click at [316, 57] on button "Lenders" at bounding box center [327, 48] width 72 height 24
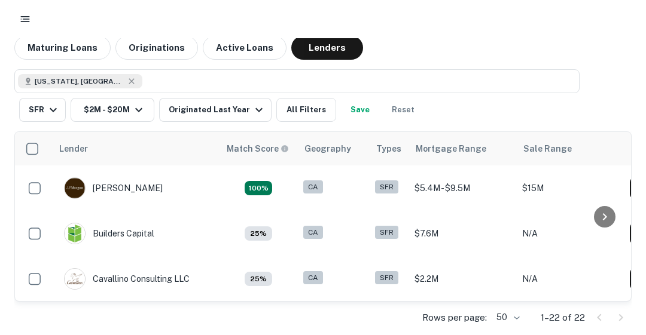
click at [127, 80] on icon at bounding box center [132, 82] width 10 height 10
type input "**********"
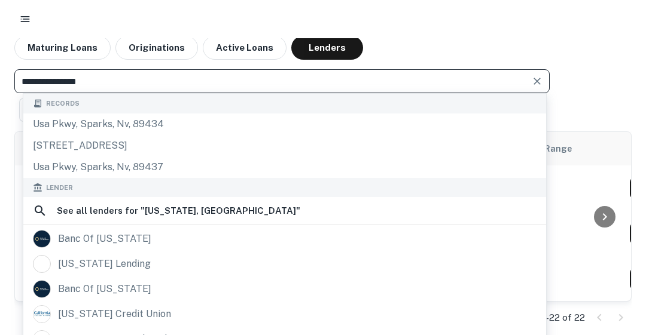
drag, startPoint x: 100, startPoint y: 79, endPoint x: 47, endPoint y: 75, distance: 52.8
click at [47, 75] on input "**********" at bounding box center [272, 81] width 508 height 17
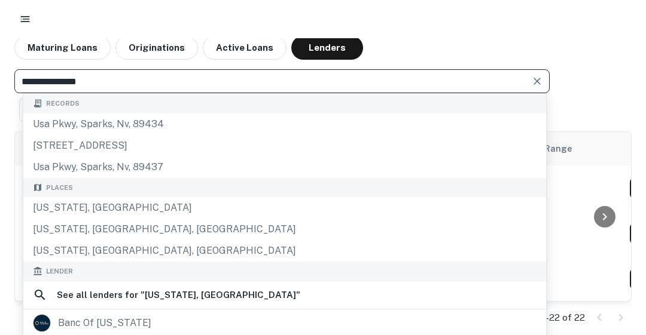
click at [106, 80] on input "**********" at bounding box center [272, 81] width 508 height 17
drag, startPoint x: 106, startPoint y: 84, endPoint x: 0, endPoint y: 79, distance: 105.9
click at [0, 79] on div "**********" at bounding box center [323, 186] width 646 height 300
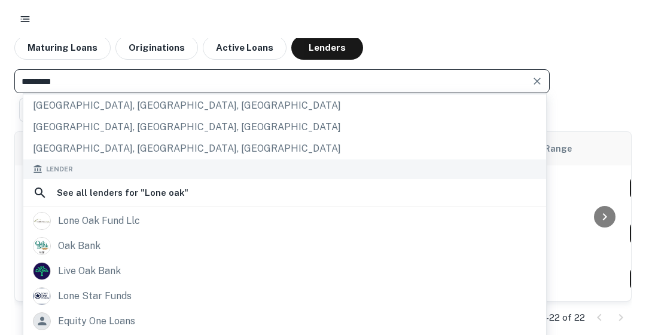
scroll to position [103, 0]
type input "********"
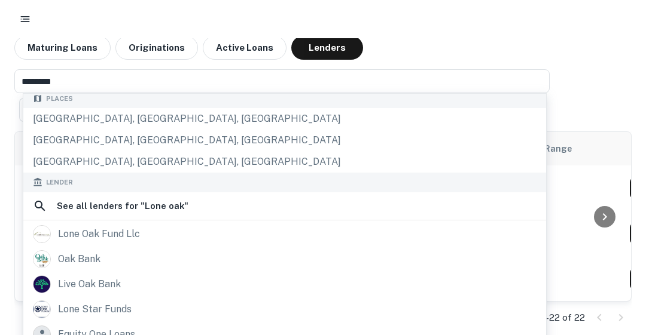
click at [93, 224] on div "Lender See all lenders for " Lone oak " lone oak fund llc oak bank live oak ban…" at bounding box center [284, 323] width 522 height 300
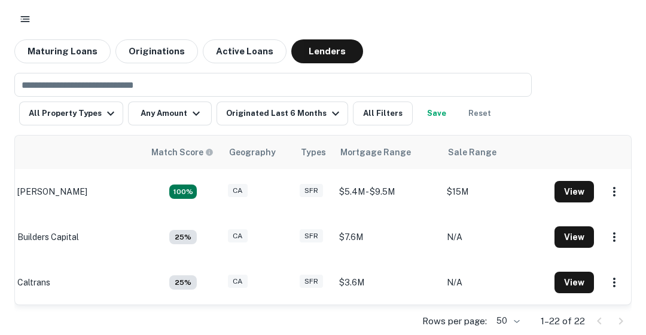
scroll to position [0, 0]
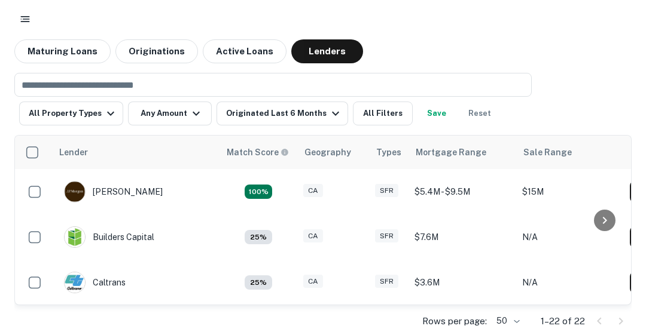
click at [113, 242] on div "Builders Capital" at bounding box center [109, 238] width 90 height 22
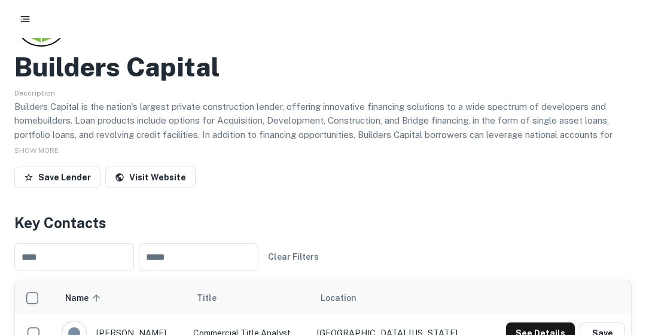
scroll to position [9, 0]
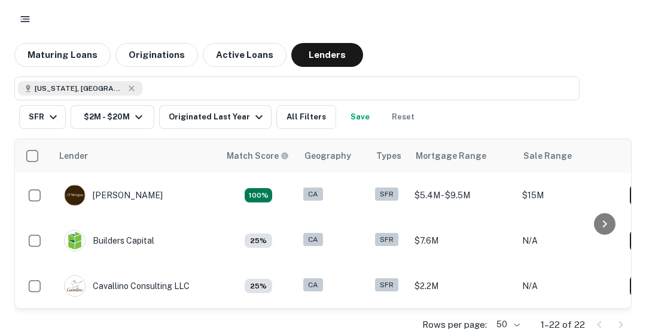
click at [328, 58] on button "Lenders" at bounding box center [327, 55] width 72 height 24
click at [129, 89] on icon at bounding box center [131, 87] width 5 height 5
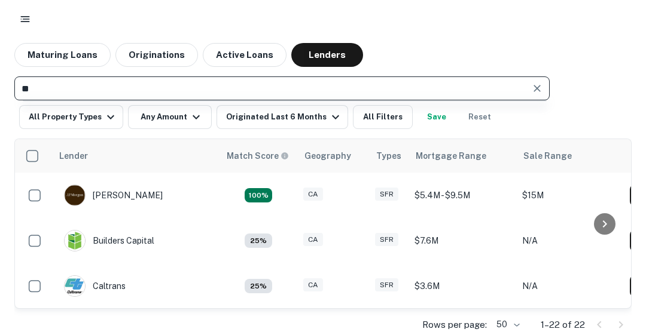
type input "*"
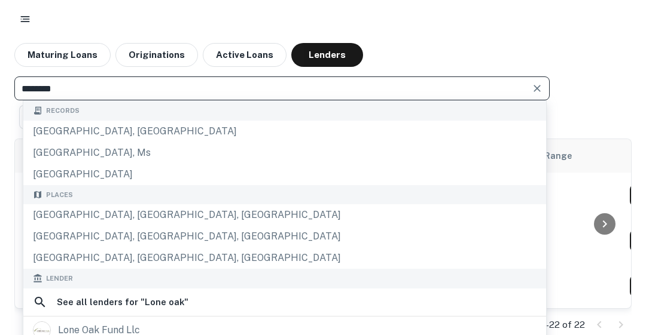
type input "********"
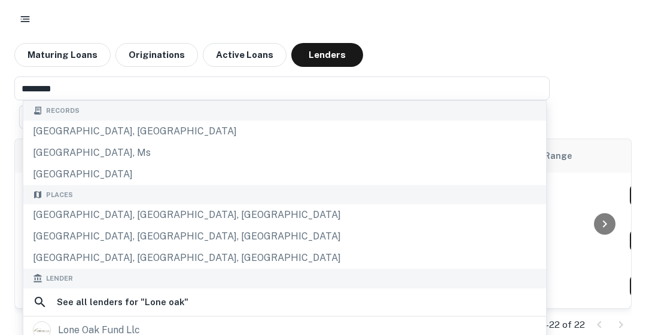
click at [133, 329] on div "lone oak fund llc" at bounding box center [99, 331] width 82 height 18
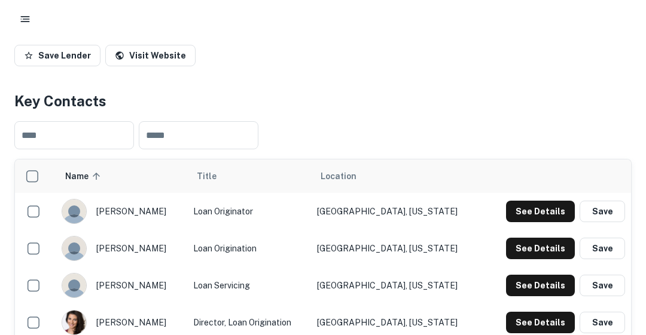
scroll to position [185, 0]
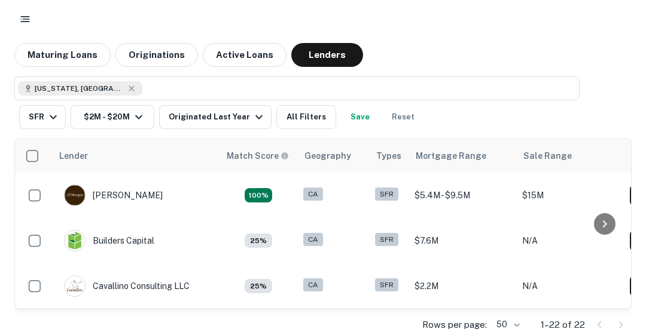
click at [48, 112] on icon "button" at bounding box center [53, 117] width 14 height 14
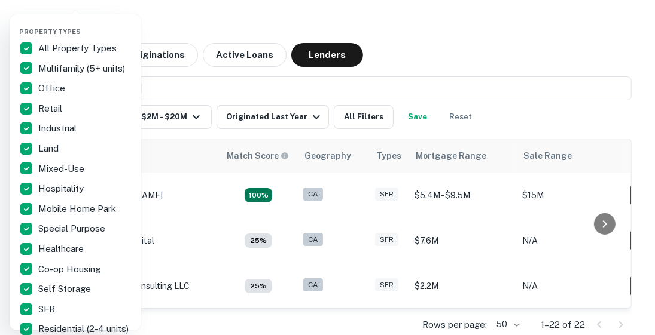
click at [606, 16] on div at bounding box center [327, 167] width 655 height 335
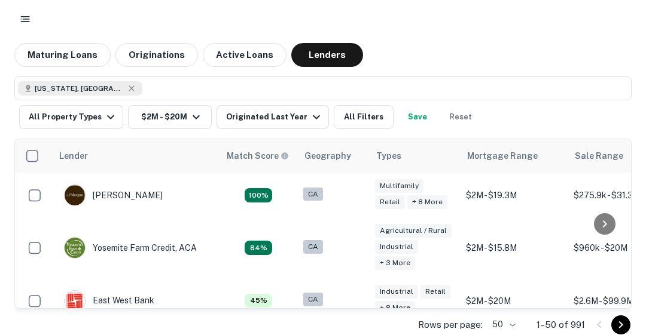
click at [127, 88] on icon at bounding box center [132, 89] width 10 height 10
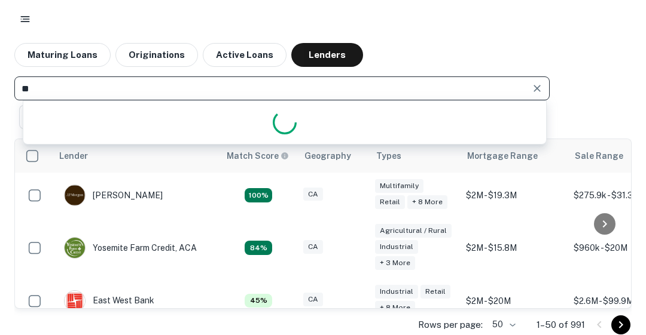
type input "*"
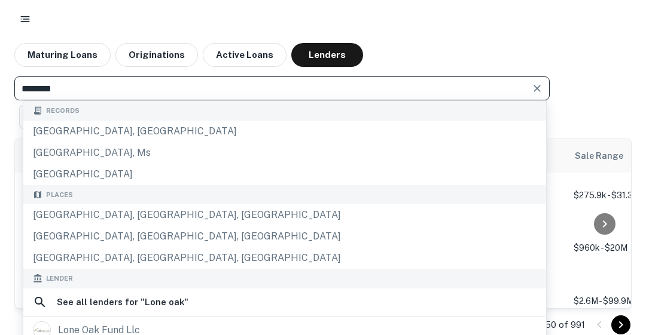
type input "********"
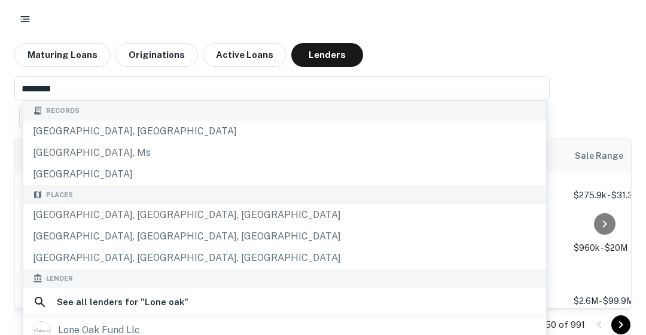
click at [121, 328] on div "lone oak fund llc" at bounding box center [99, 331] width 82 height 18
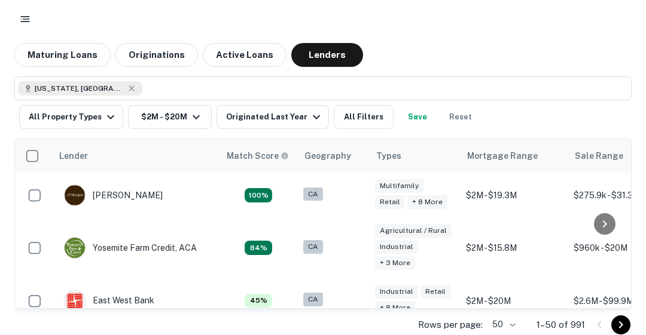
click at [127, 88] on icon at bounding box center [132, 89] width 10 height 10
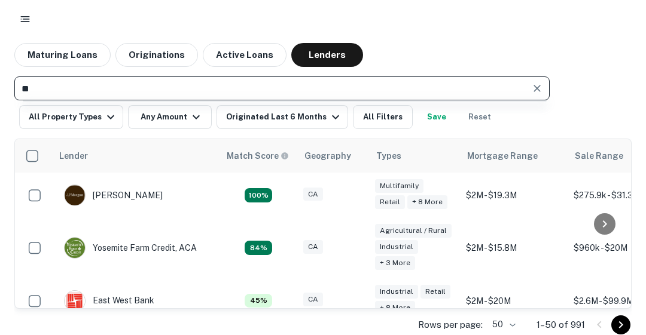
type input "*"
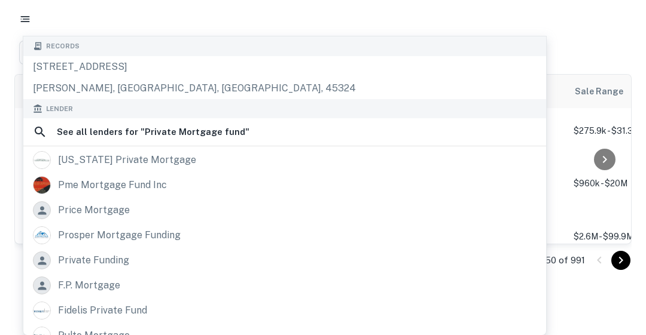
type input "**********"
click at [335, 22] on div at bounding box center [322, 19] width 617 height 22
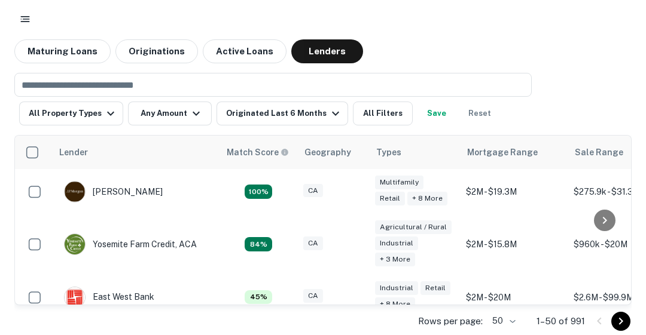
scroll to position [3, 0]
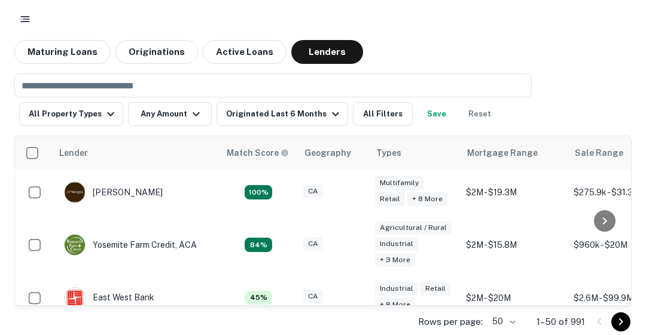
click at [42, 50] on button "Maturing Loans" at bounding box center [62, 52] width 96 height 24
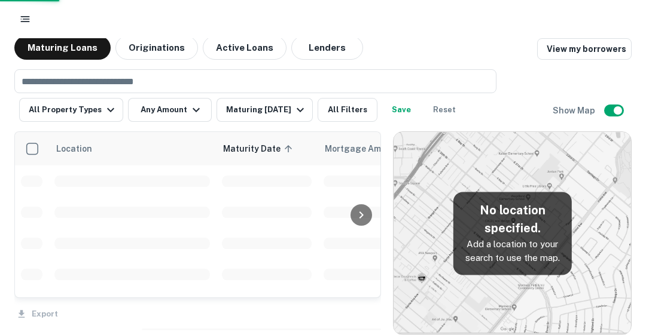
scroll to position [1878, 0]
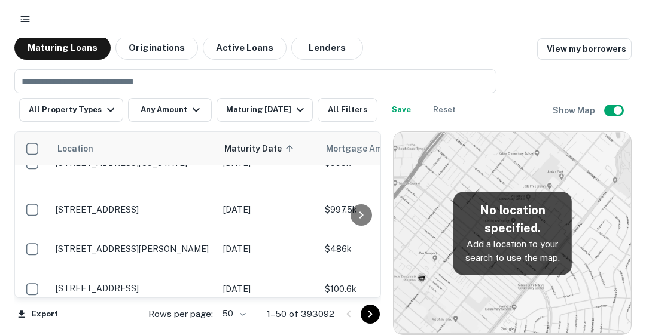
click at [42, 78] on input "text" at bounding box center [254, 81] width 473 height 17
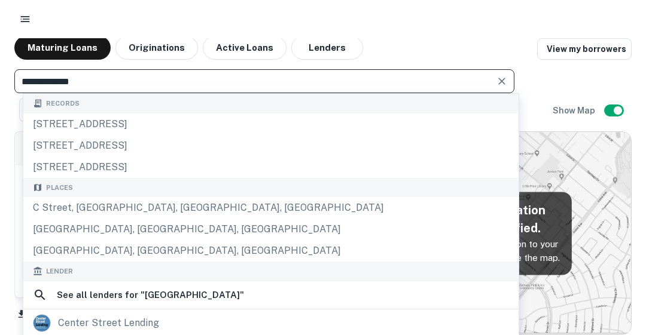
type input "**********"
click at [112, 326] on div "center street lending" at bounding box center [108, 323] width 101 height 18
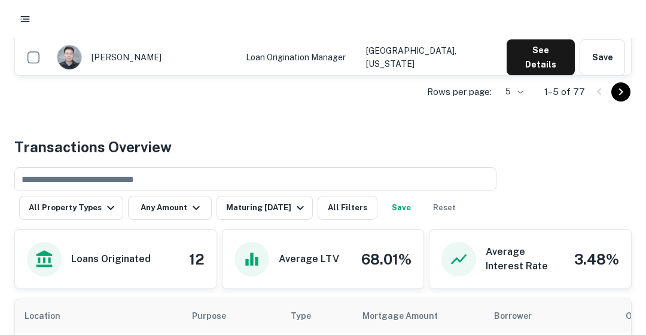
scroll to position [280, 0]
